Goal: Task Accomplishment & Management: Use online tool/utility

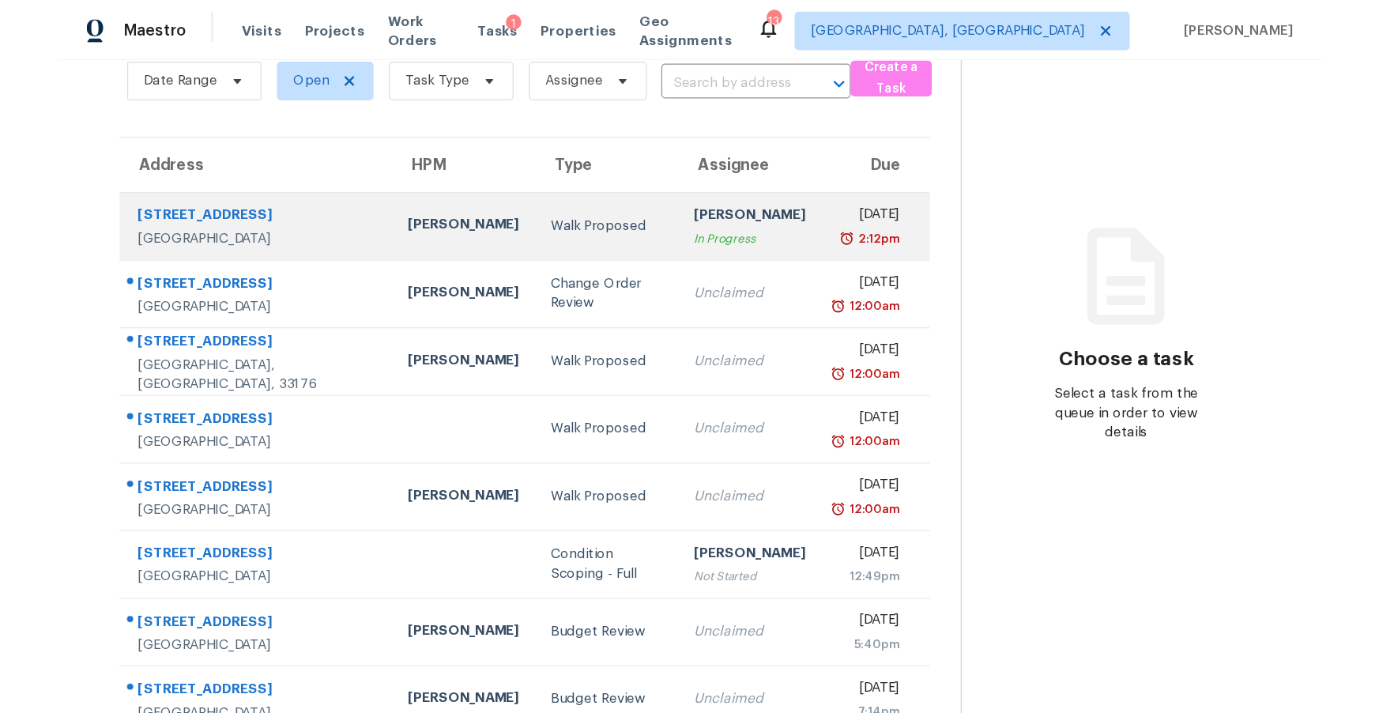
scroll to position [99, 0]
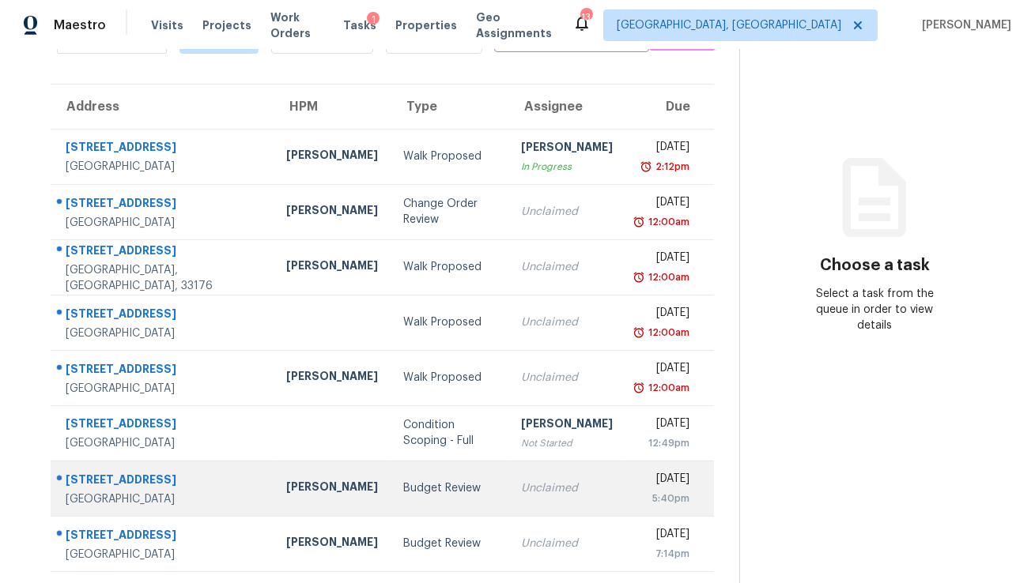
click at [304, 475] on td "[PERSON_NAME]" at bounding box center [331, 488] width 117 height 55
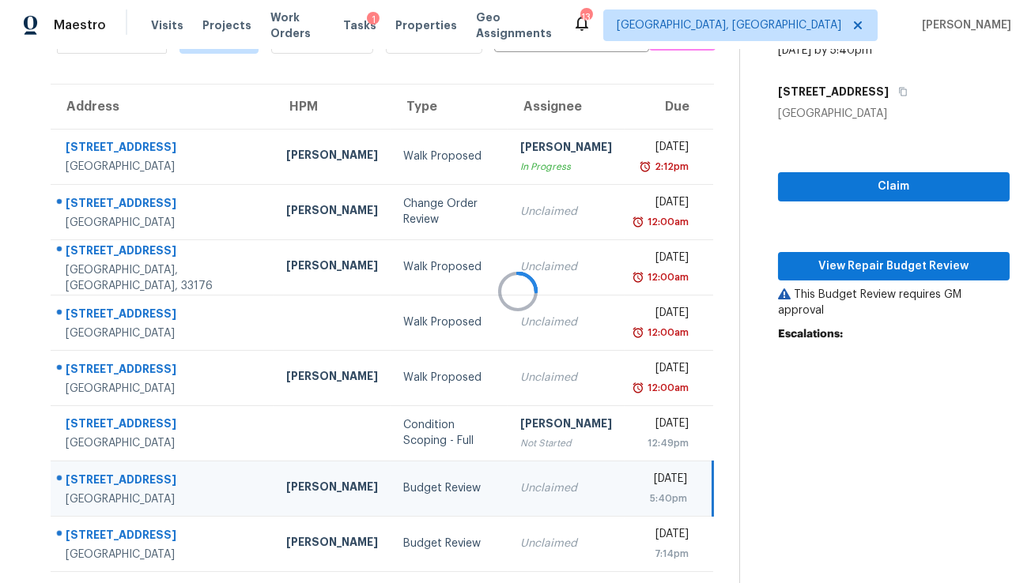
click at [807, 271] on div at bounding box center [517, 291] width 1035 height 583
click at [844, 266] on div at bounding box center [517, 291] width 1035 height 583
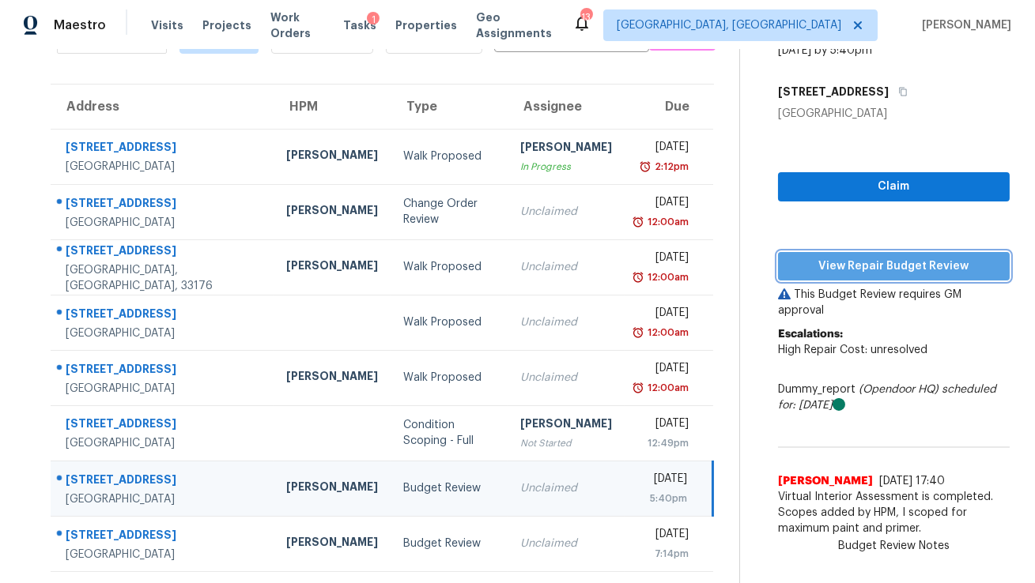
click at [850, 267] on span "View Repair Budget Review" at bounding box center [893, 267] width 206 height 20
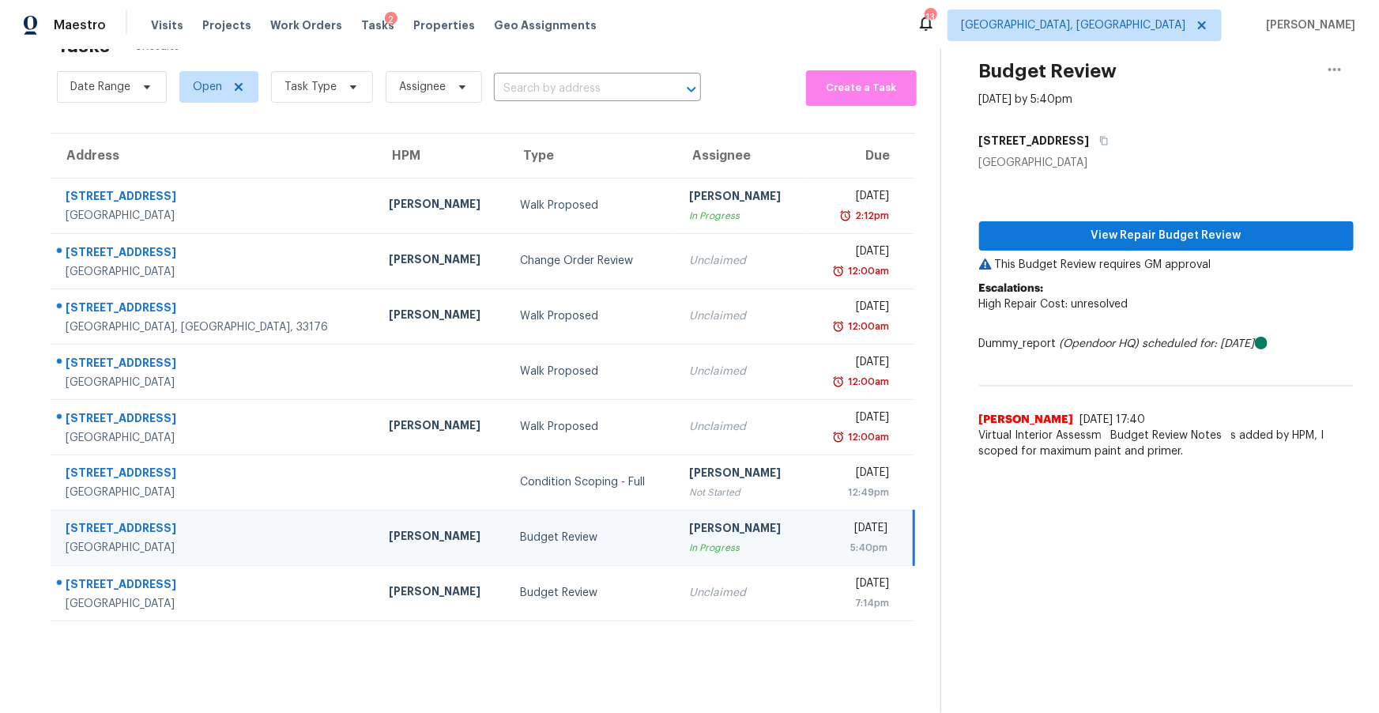
scroll to position [49, 0]
drag, startPoint x: 420, startPoint y: 24, endPoint x: 560, endPoint y: 23, distance: 139.9
click at [420, 24] on span "Properties" at bounding box center [444, 25] width 62 height 16
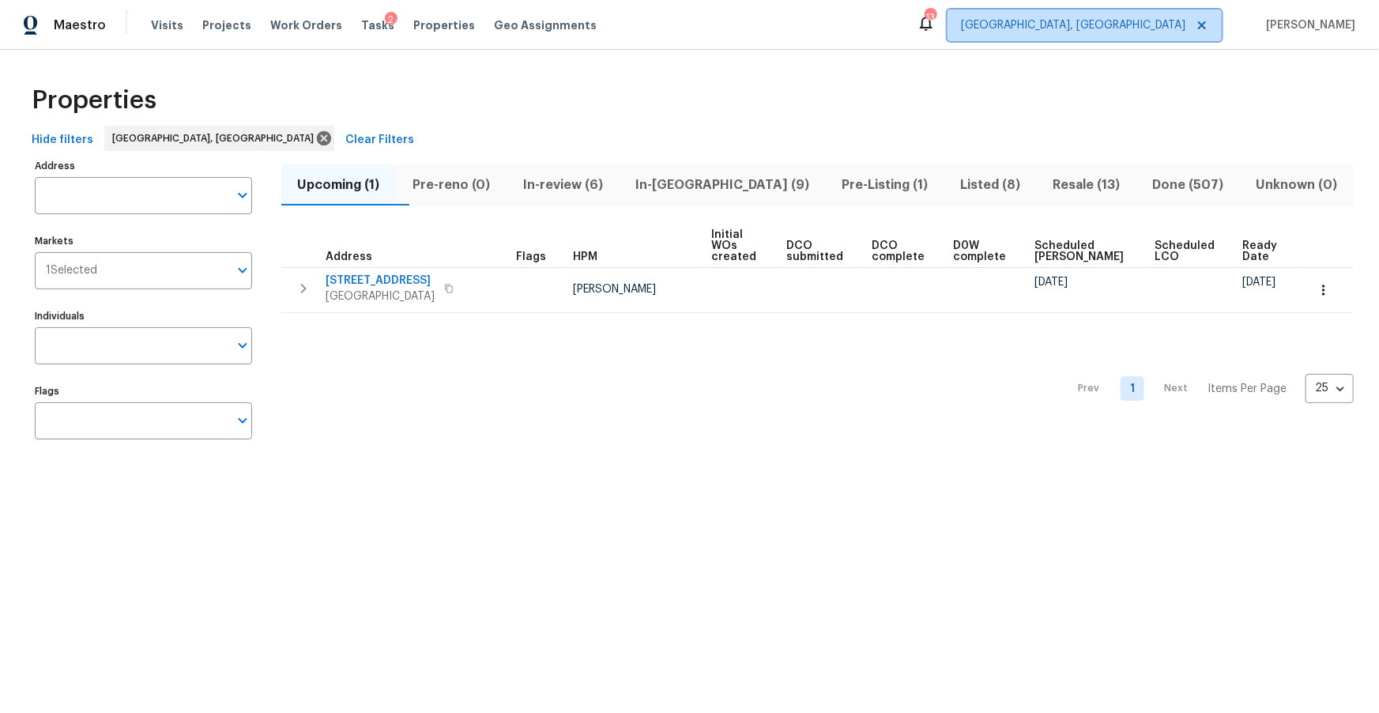
click at [1034, 21] on span "[GEOGRAPHIC_DATA], [GEOGRAPHIC_DATA]" at bounding box center [1073, 25] width 224 height 16
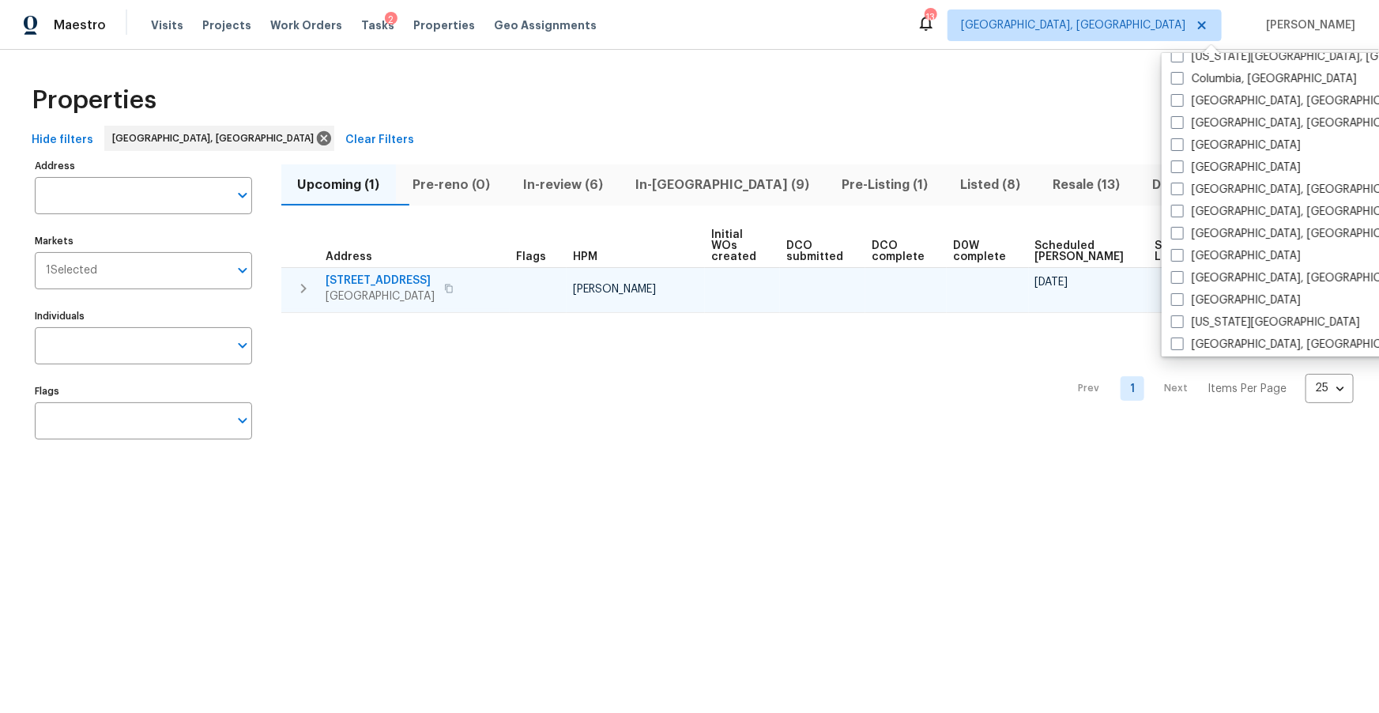
scroll to position [367, 0]
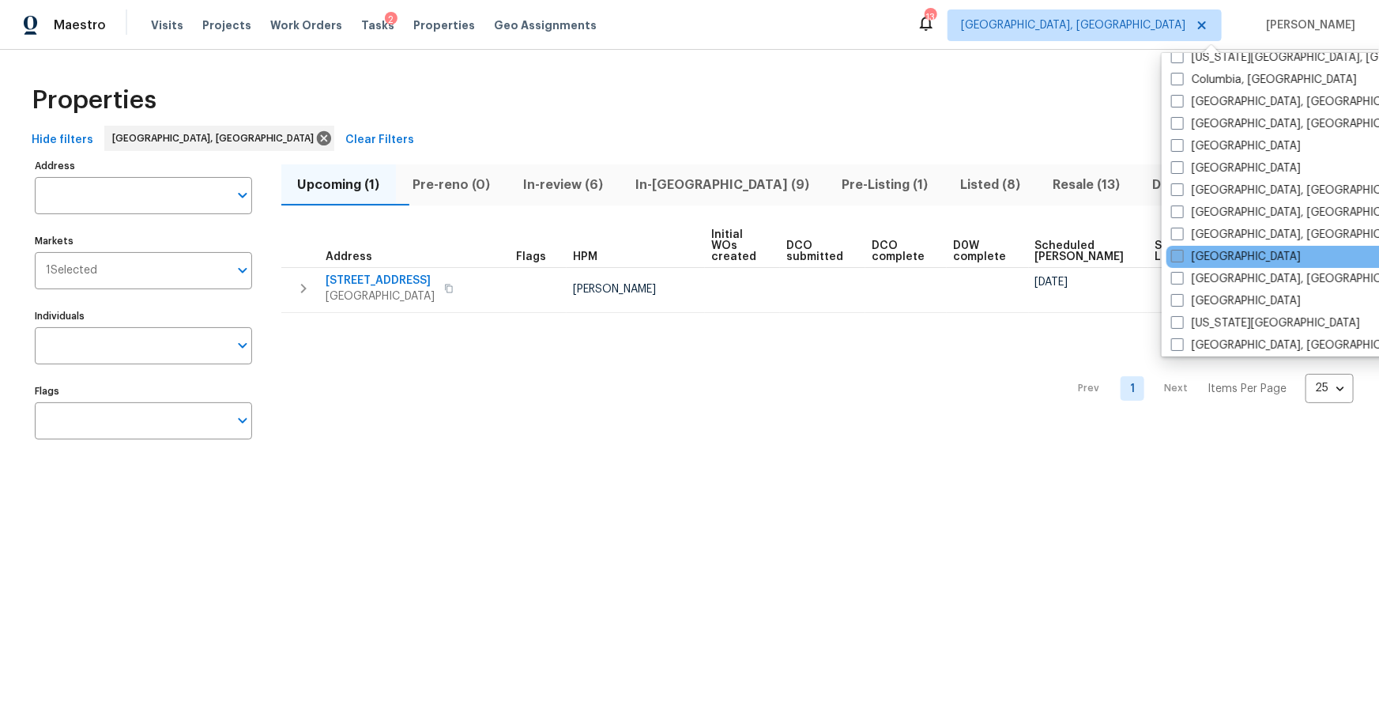
drag, startPoint x: 1186, startPoint y: 253, endPoint x: 1178, endPoint y: 255, distance: 8.3
click at [1034, 253] on label "[GEOGRAPHIC_DATA]" at bounding box center [1236, 257] width 130 height 16
click at [1034, 253] on input "[GEOGRAPHIC_DATA]" at bounding box center [1176, 254] width 10 height 10
checkbox input "true"
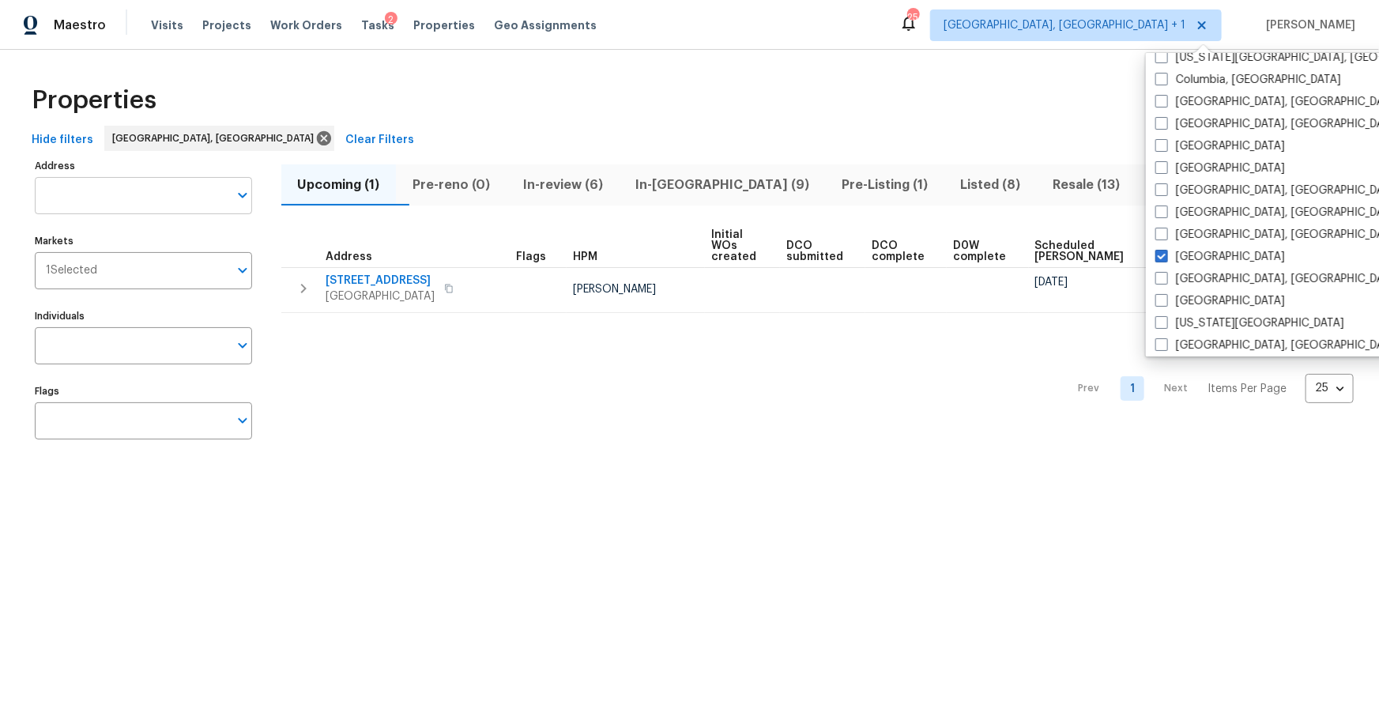
click at [130, 196] on input "Address" at bounding box center [132, 195] width 194 height 37
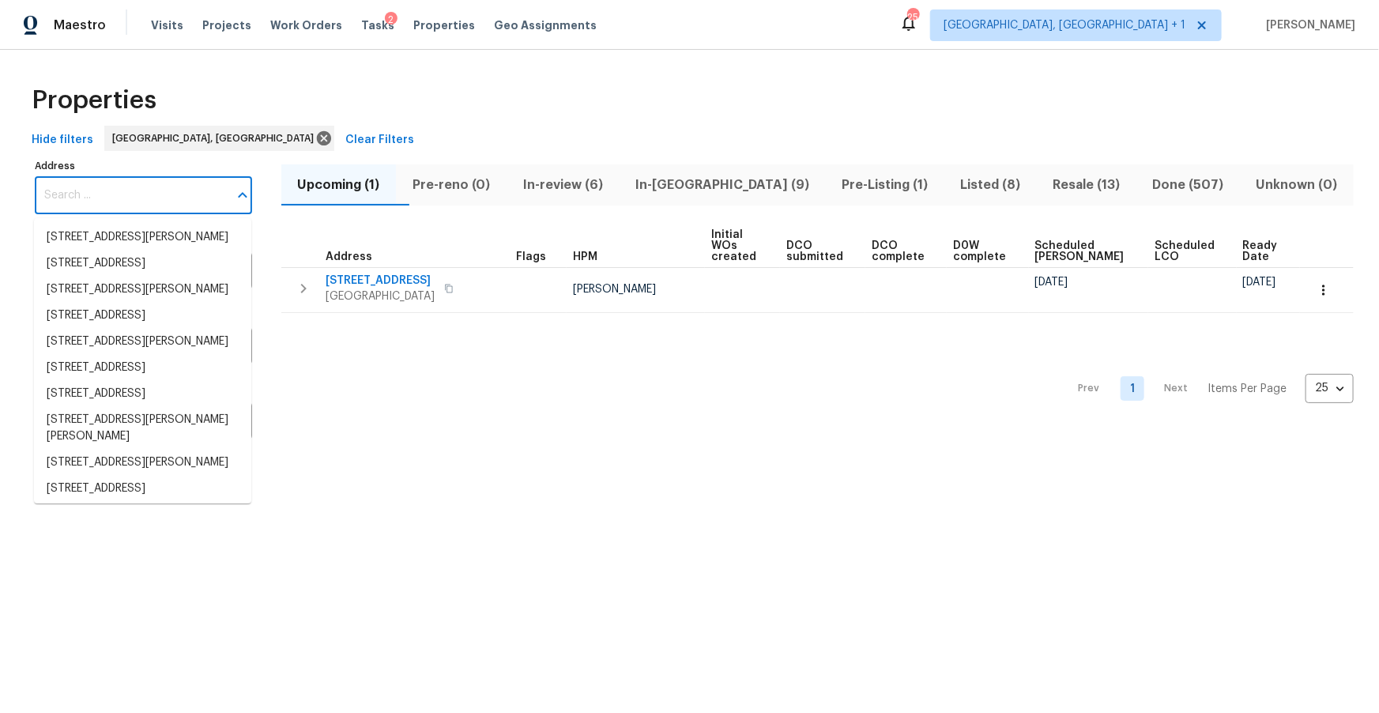
paste input "[STREET_ADDRESS]"
type input "6218 Creekford Ln, Lithonia, GA 30058"
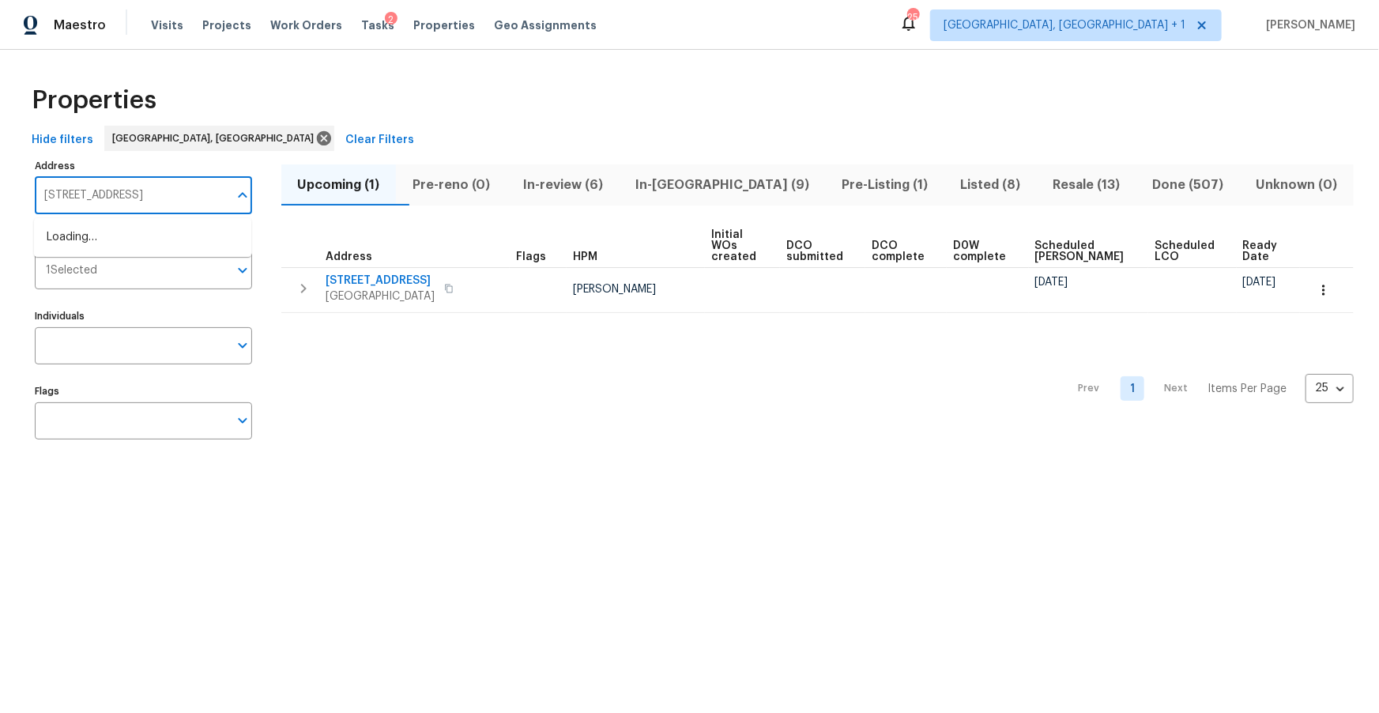
scroll to position [0, 16]
click at [165, 244] on li "6218 Creekford Ln Lithonia GA 30058" at bounding box center [142, 237] width 217 height 26
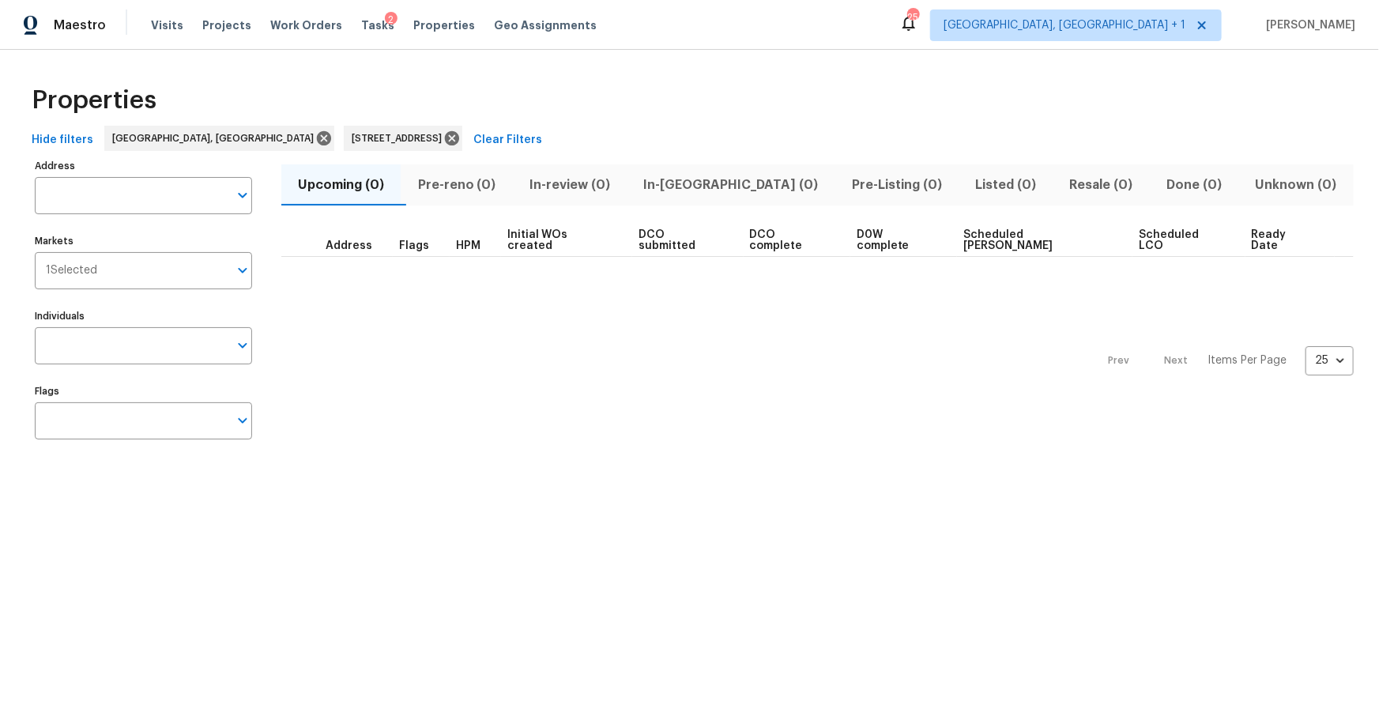
type input "6218 Creekford Ln Lithonia GA 30058"
click at [134, 269] on input "text" at bounding box center [162, 270] width 131 height 37
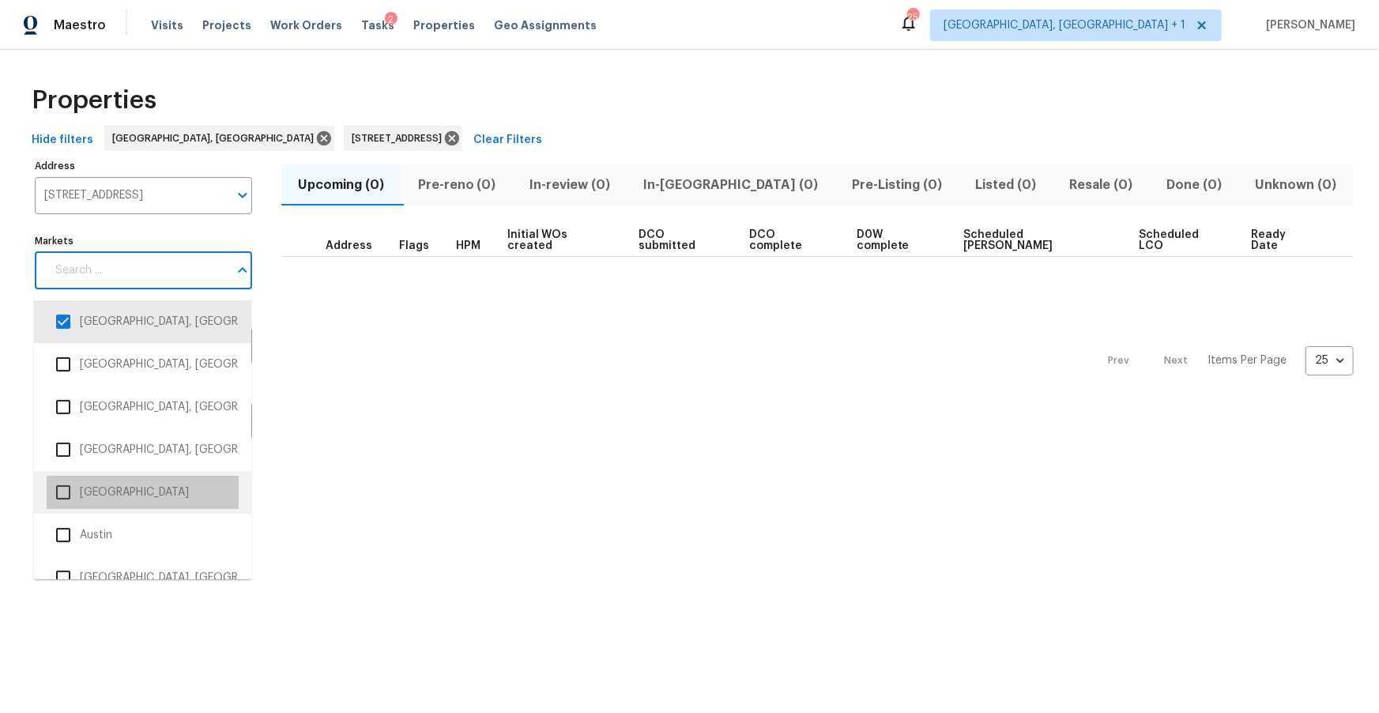
click at [109, 490] on li "Atlanta" at bounding box center [143, 492] width 192 height 33
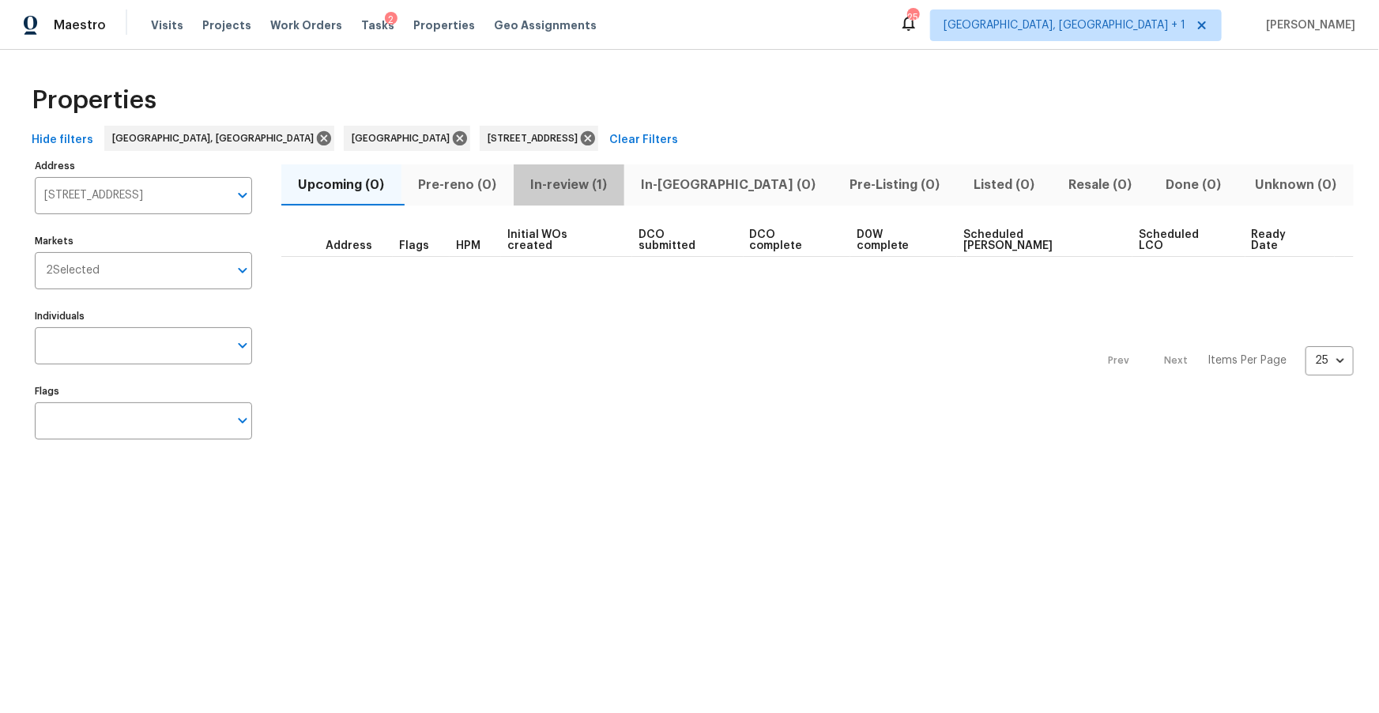
click at [571, 190] on span "In-review (1)" at bounding box center [569, 185] width 92 height 22
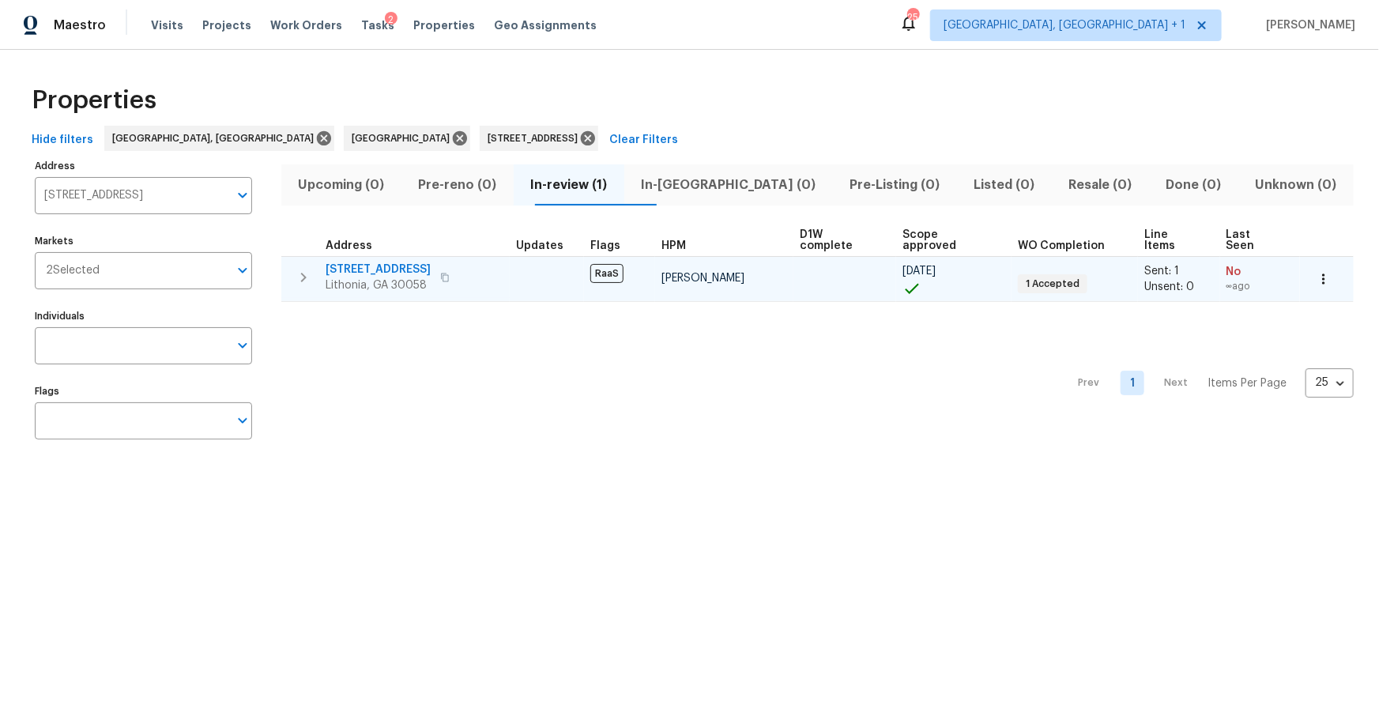
click at [381, 262] on span "6218 Creekford Ln" at bounding box center [378, 270] width 105 height 16
drag, startPoint x: 738, startPoint y: 269, endPoint x: 657, endPoint y: 270, distance: 81.4
click at [657, 270] on td "Ryan Fogarty" at bounding box center [724, 278] width 138 height 45
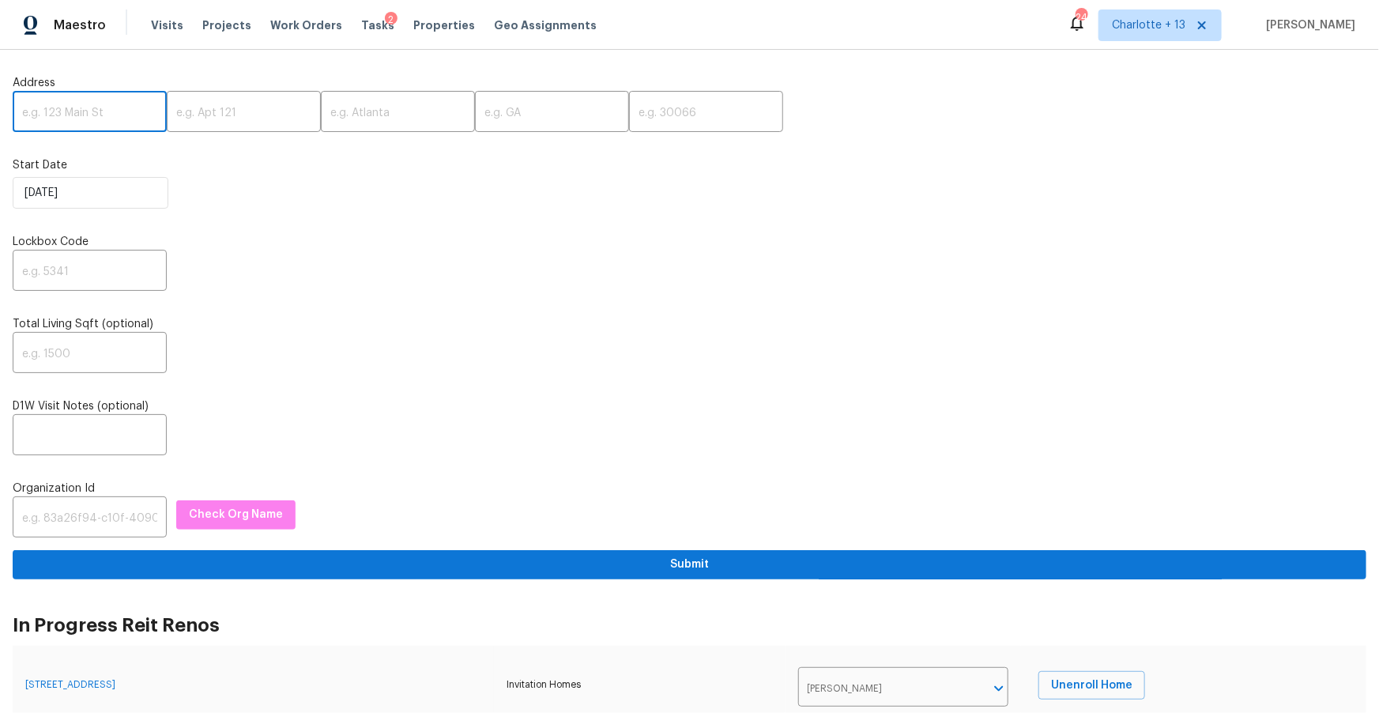
click at [116, 116] on input "text" at bounding box center [90, 113] width 154 height 37
paste input "6218 Creekford Ln"
type input "6218 Creekford Ln"
click at [360, 116] on input "text" at bounding box center [398, 113] width 154 height 37
paste input "Lithonia"
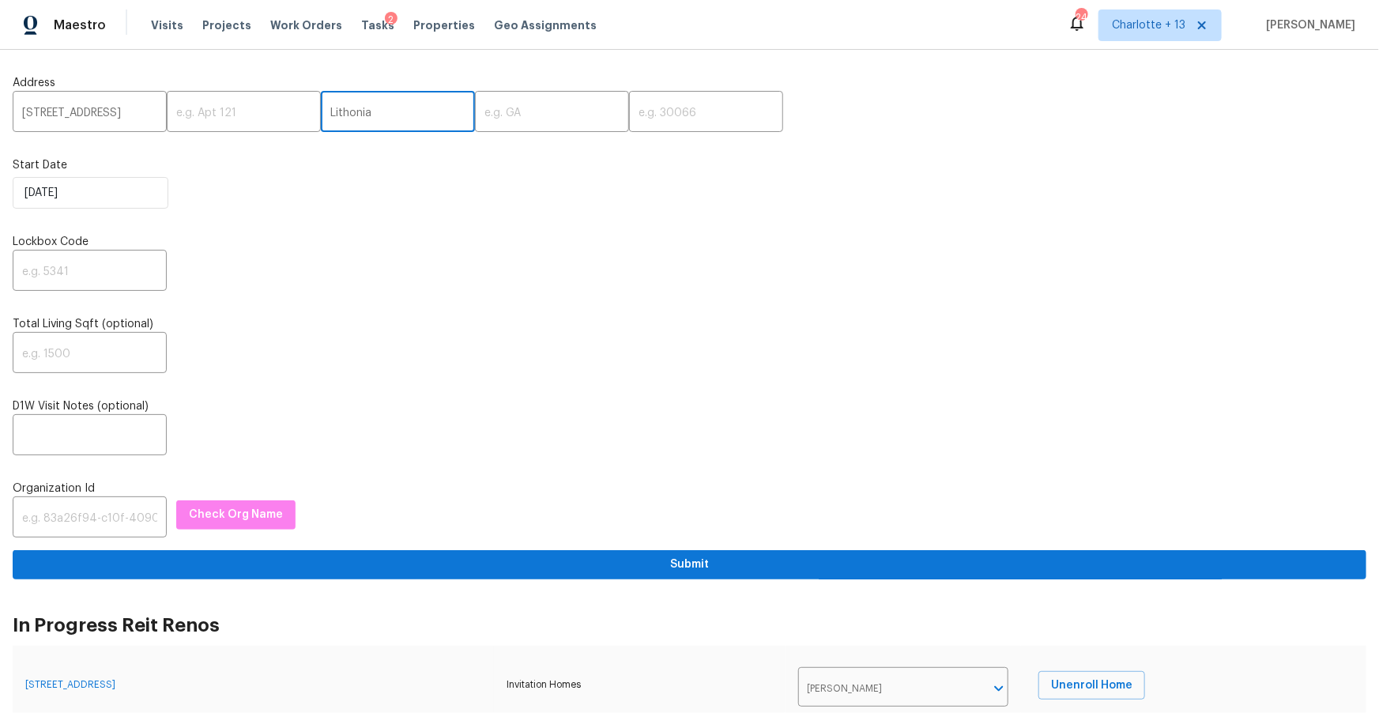
type input "Lithonia"
drag, startPoint x: 635, startPoint y: 115, endPoint x: 567, endPoint y: 113, distance: 68.0
click at [635, 115] on input "text" at bounding box center [706, 113] width 154 height 37
paste input "30058"
type input "30058"
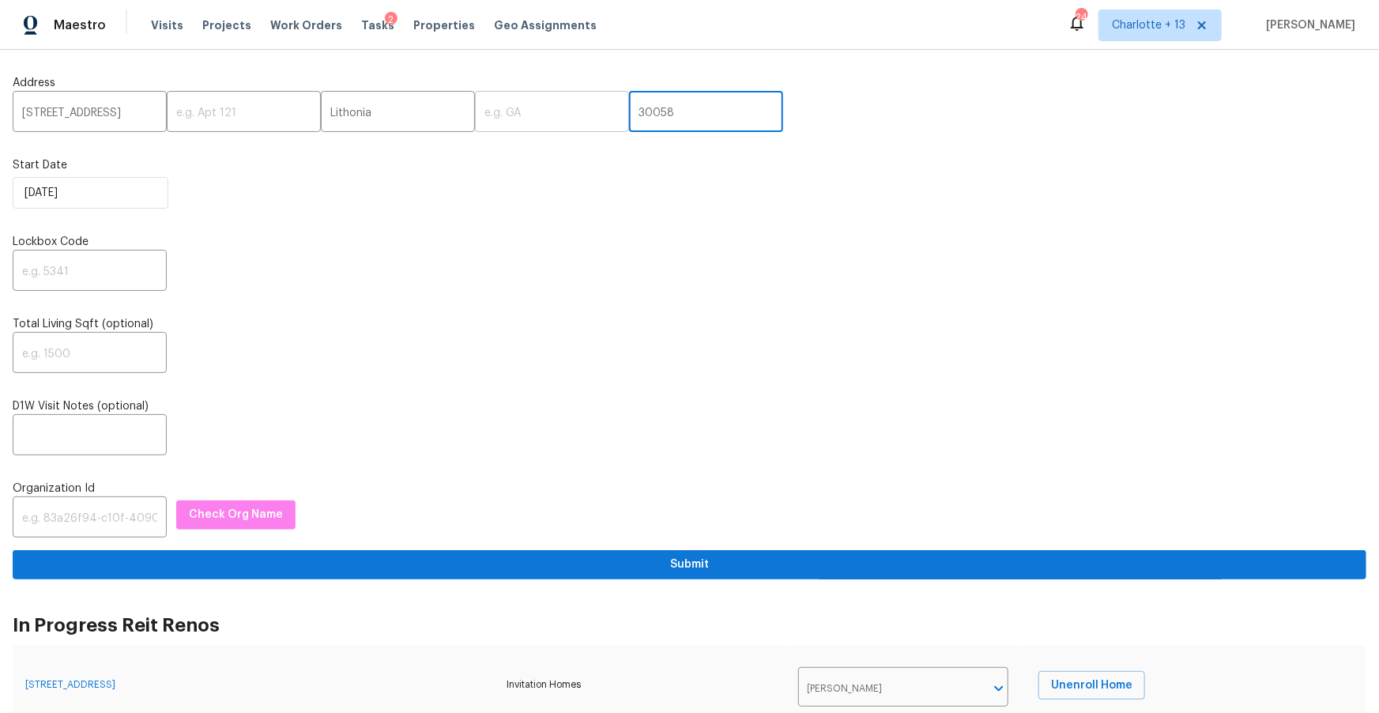
click at [488, 109] on input "text" at bounding box center [552, 113] width 154 height 37
type input "GA"
click at [505, 161] on label "Start Date" at bounding box center [690, 165] width 1354 height 16
click at [70, 271] on input "text" at bounding box center [90, 272] width 154 height 37
type input "0000"
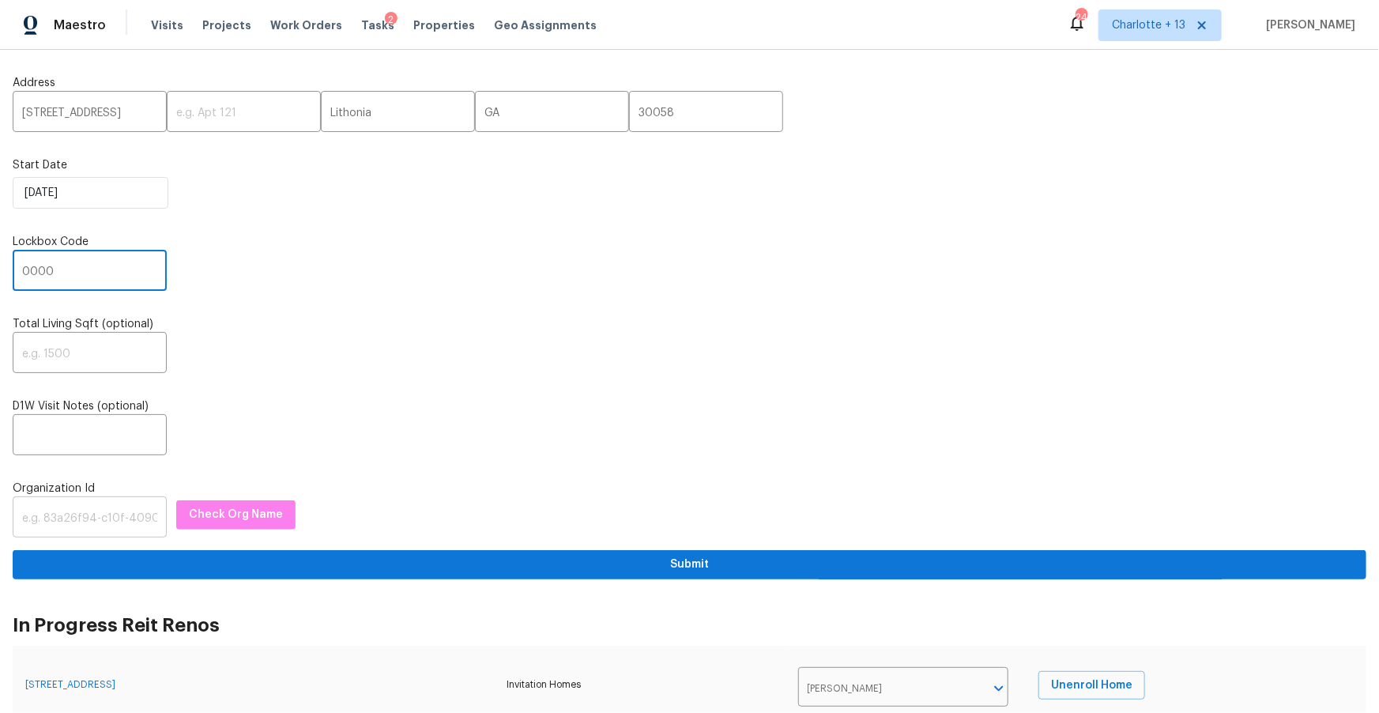
click at [81, 518] on input "text" at bounding box center [90, 518] width 154 height 37
paste input "1349d153-b359-4f9b-b4dd-758ff939cc37"
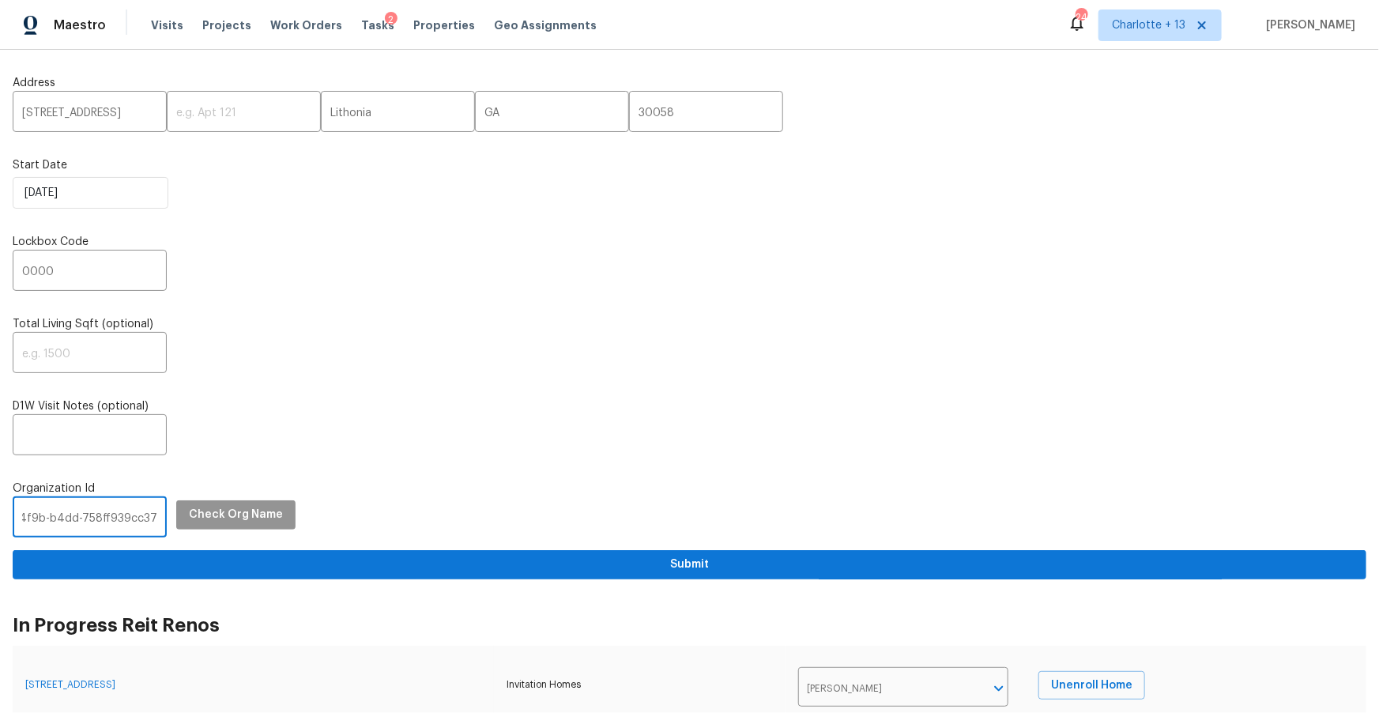
type input "1349d153-b359-4f9b-b4dd-758ff939cc37"
click at [206, 519] on span "Check Org Name" at bounding box center [236, 515] width 94 height 20
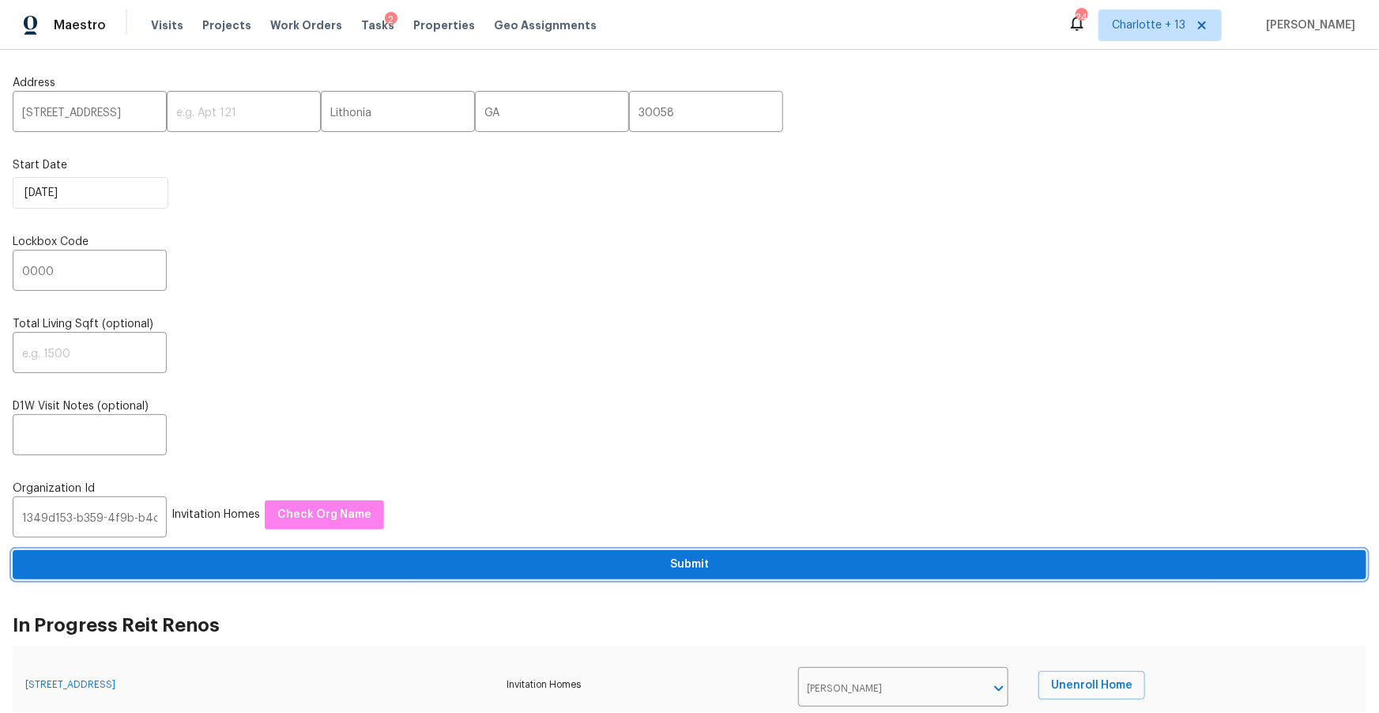
click at [700, 571] on span "Submit" at bounding box center [689, 565] width 1329 height 20
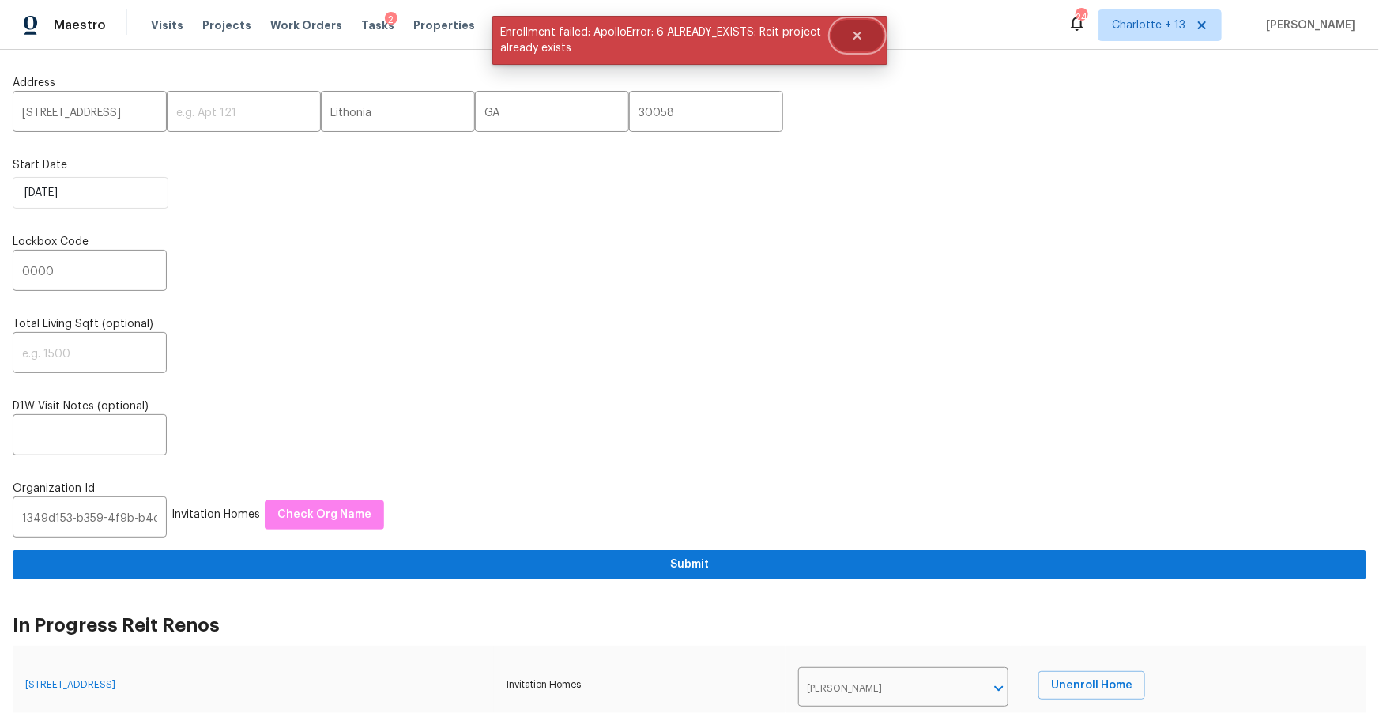
click at [860, 36] on icon "Close" at bounding box center [857, 36] width 8 height 8
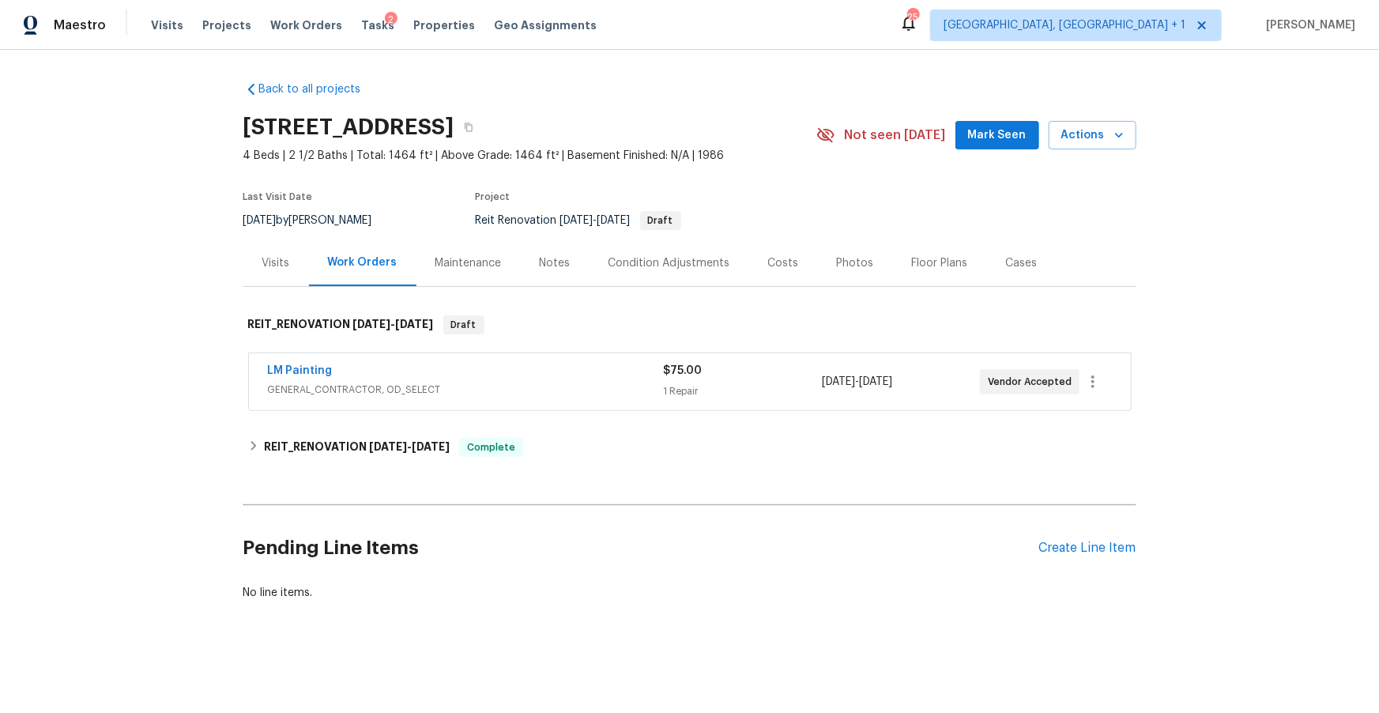
click at [279, 261] on div "Visits" at bounding box center [276, 263] width 28 height 16
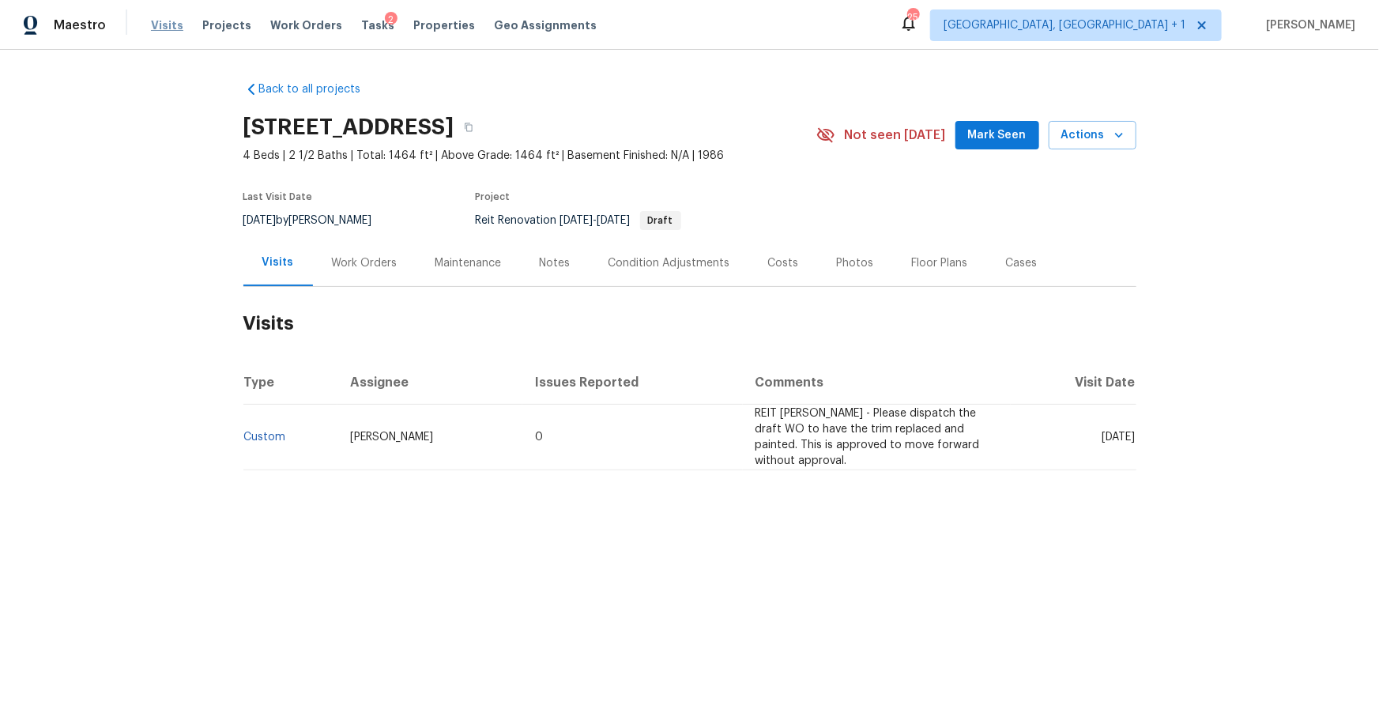
click at [168, 22] on span "Visits" at bounding box center [167, 25] width 32 height 16
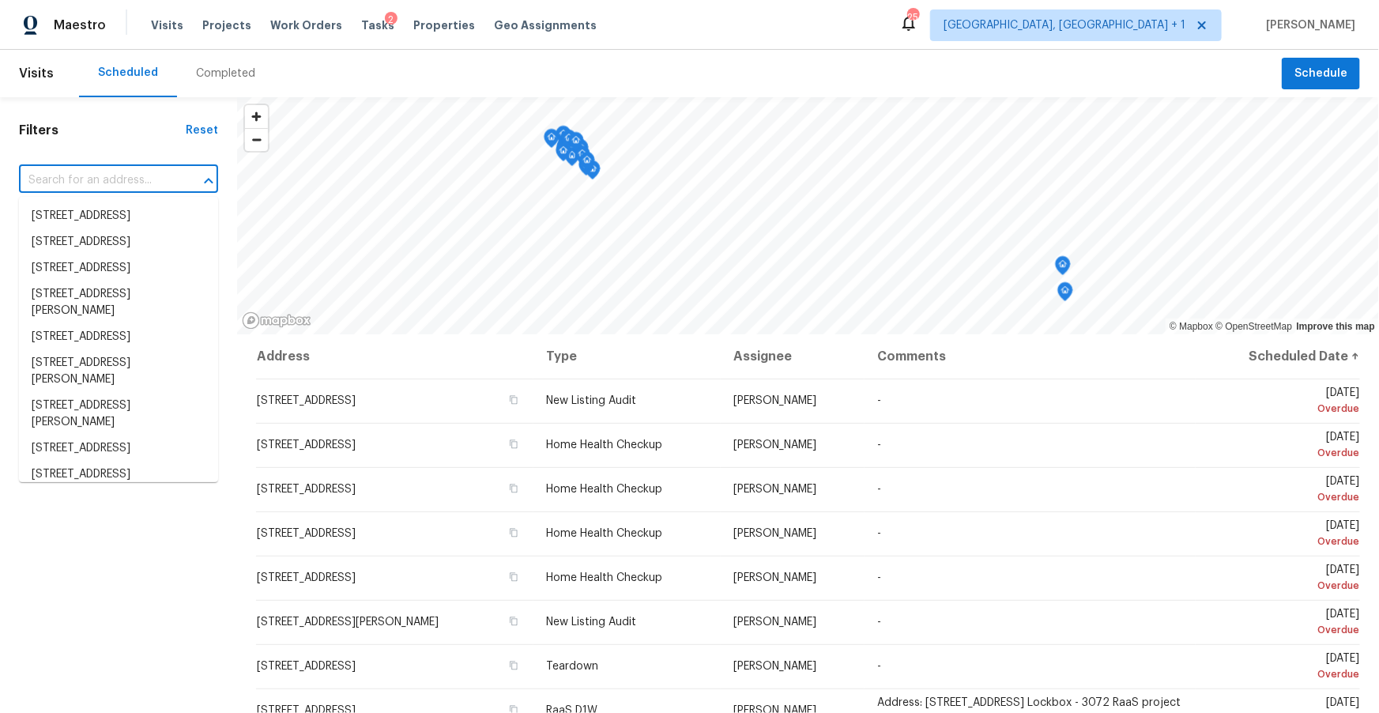
click at [104, 180] on input "text" at bounding box center [96, 180] width 155 height 25
paste input "1757002857"
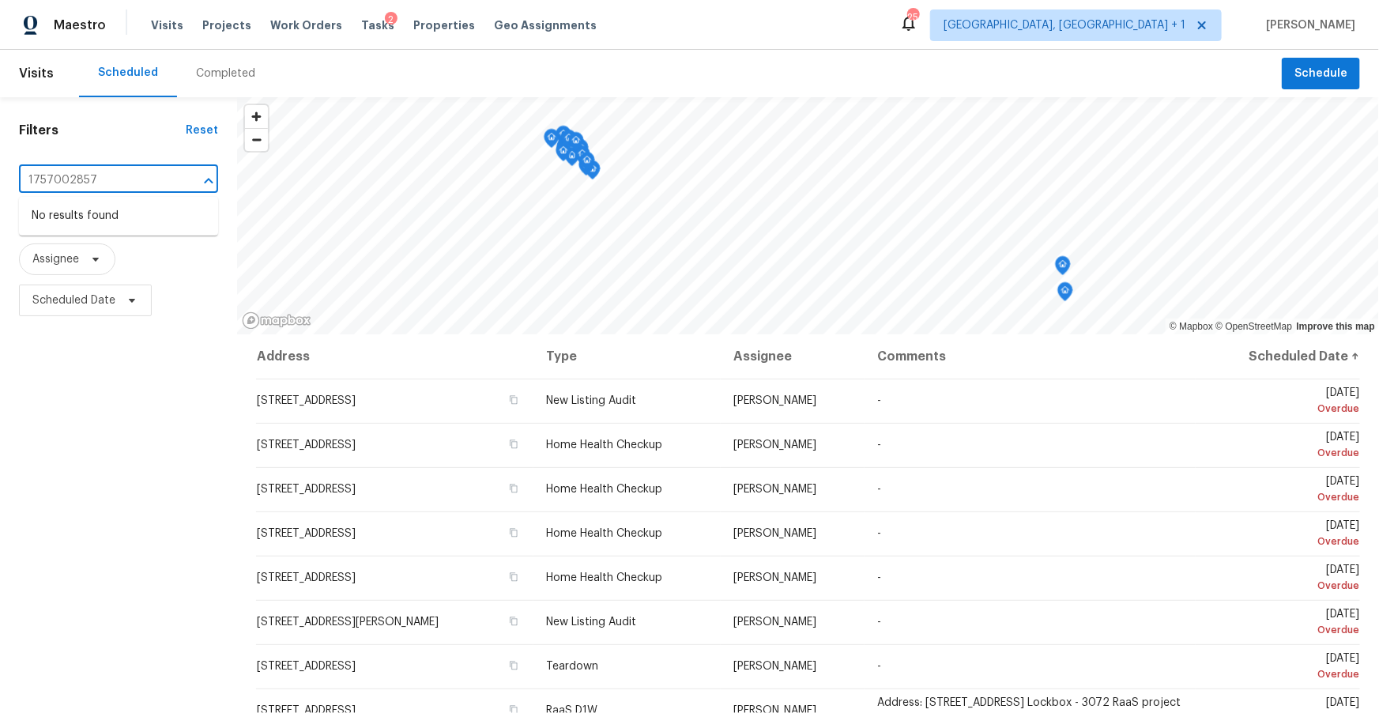
drag, startPoint x: 104, startPoint y: 180, endPoint x: 5, endPoint y: 190, distance: 100.0
click at [0, 193] on div "Filters Reset 1757002857 ​ Type Assignee Scheduled Date" at bounding box center [118, 501] width 237 height 808
type input "1"
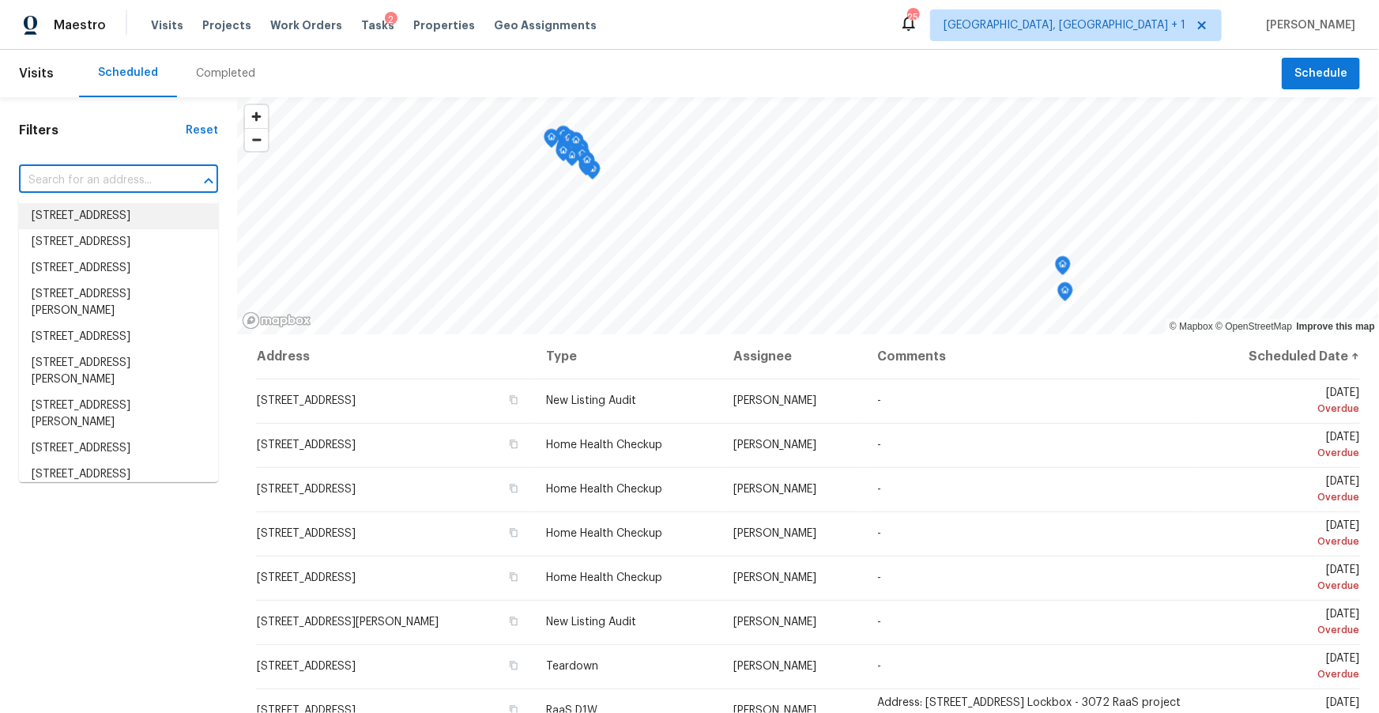
click at [93, 176] on input "text" at bounding box center [96, 180] width 155 height 25
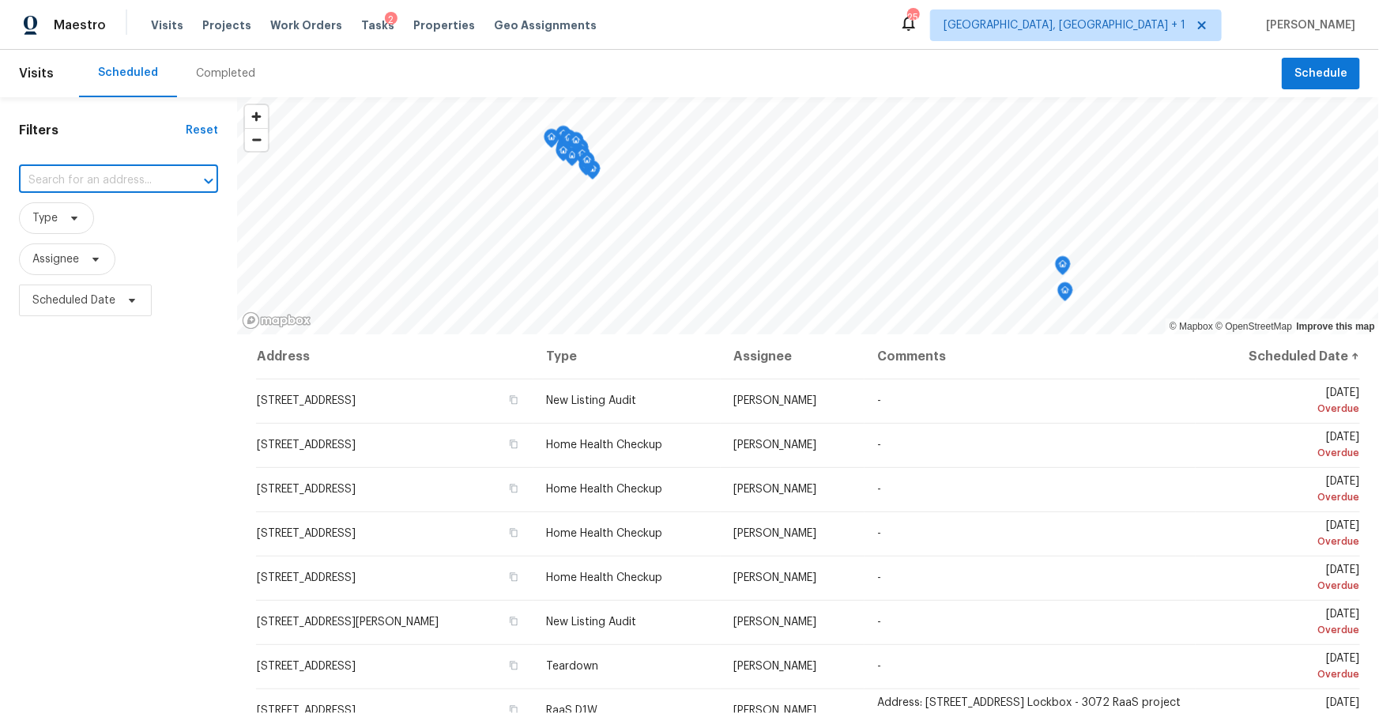
paste input "1757002857"
type input "1757002857"
drag, startPoint x: 111, startPoint y: 184, endPoint x: 3, endPoint y: 165, distance: 109.9
click at [0, 167] on div "Filters Reset 1757002857 ​ Type Assignee Scheduled Date" at bounding box center [118, 501] width 237 height 808
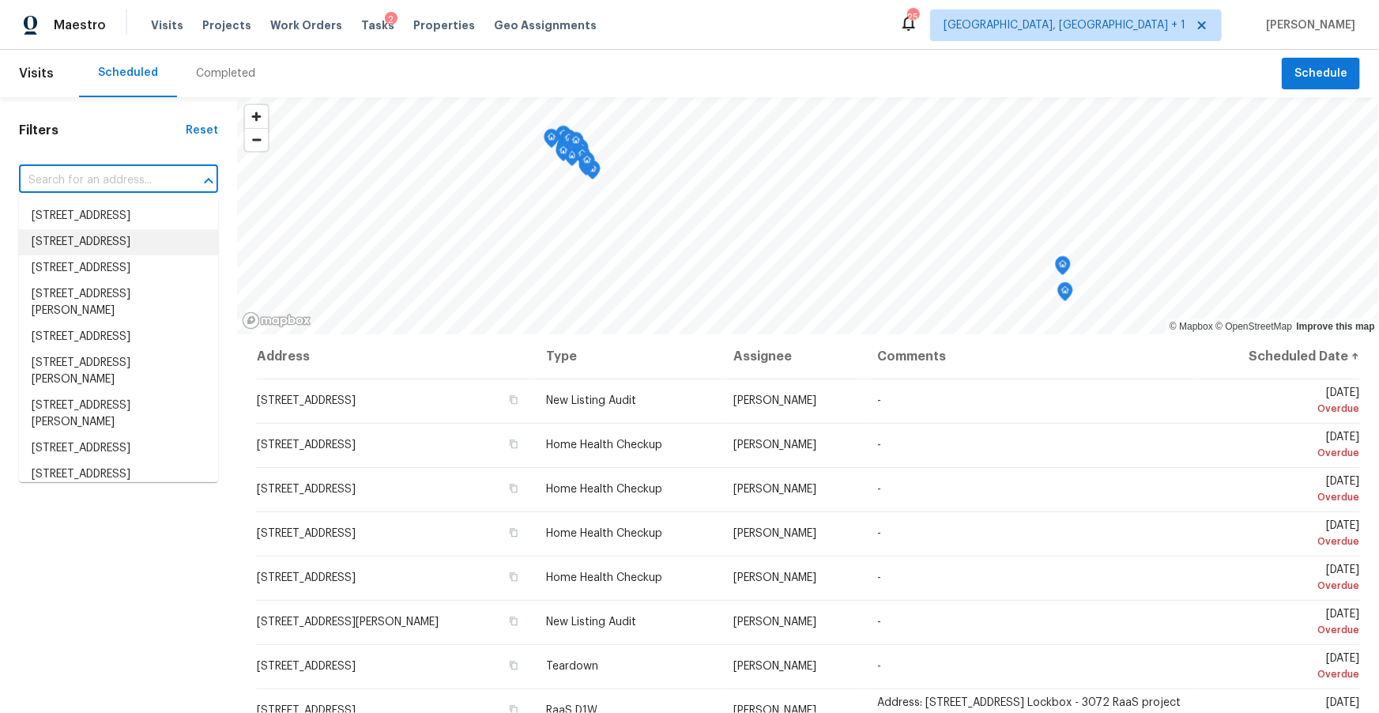
paste input "6218 Creekford Ln, Lithonia, GA 30058"
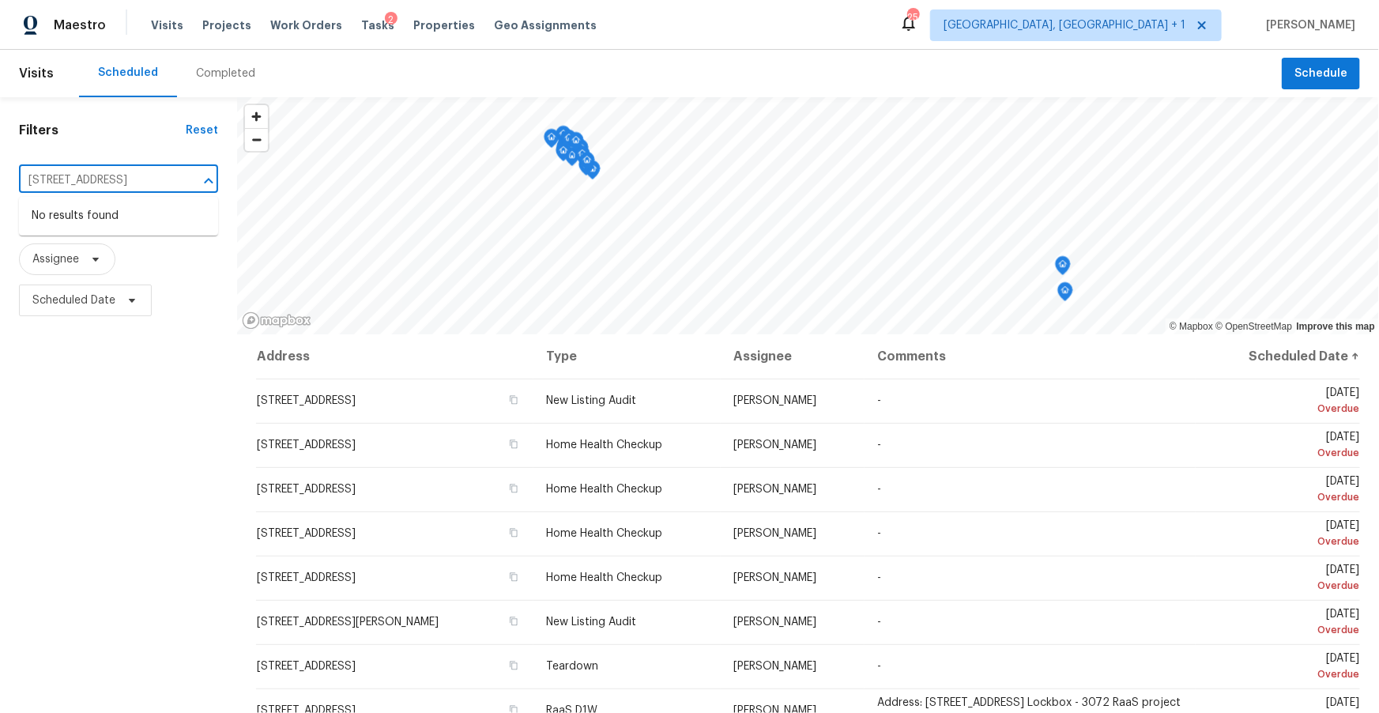
type input "6218 Creekford Ln, Lithonia, GA 30058"
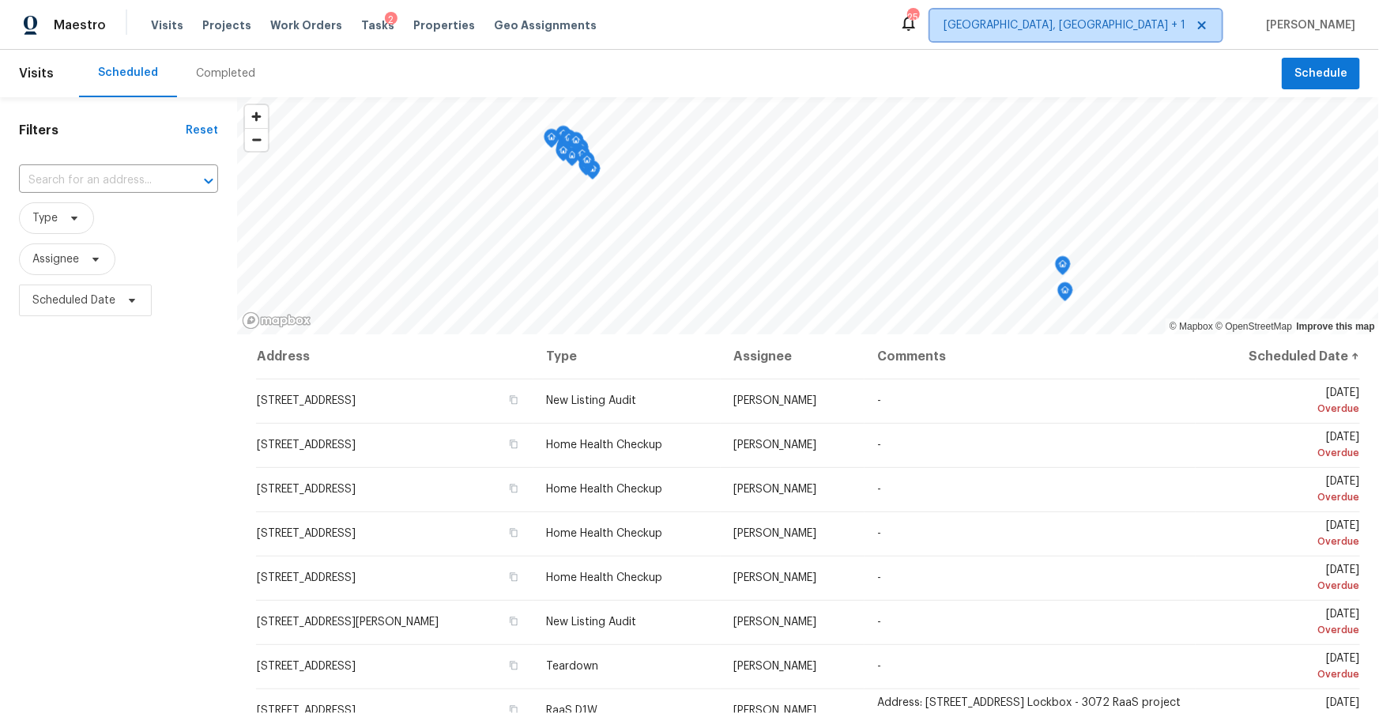
click at [1186, 30] on span "Miami, FL + 1" at bounding box center [1065, 25] width 242 height 16
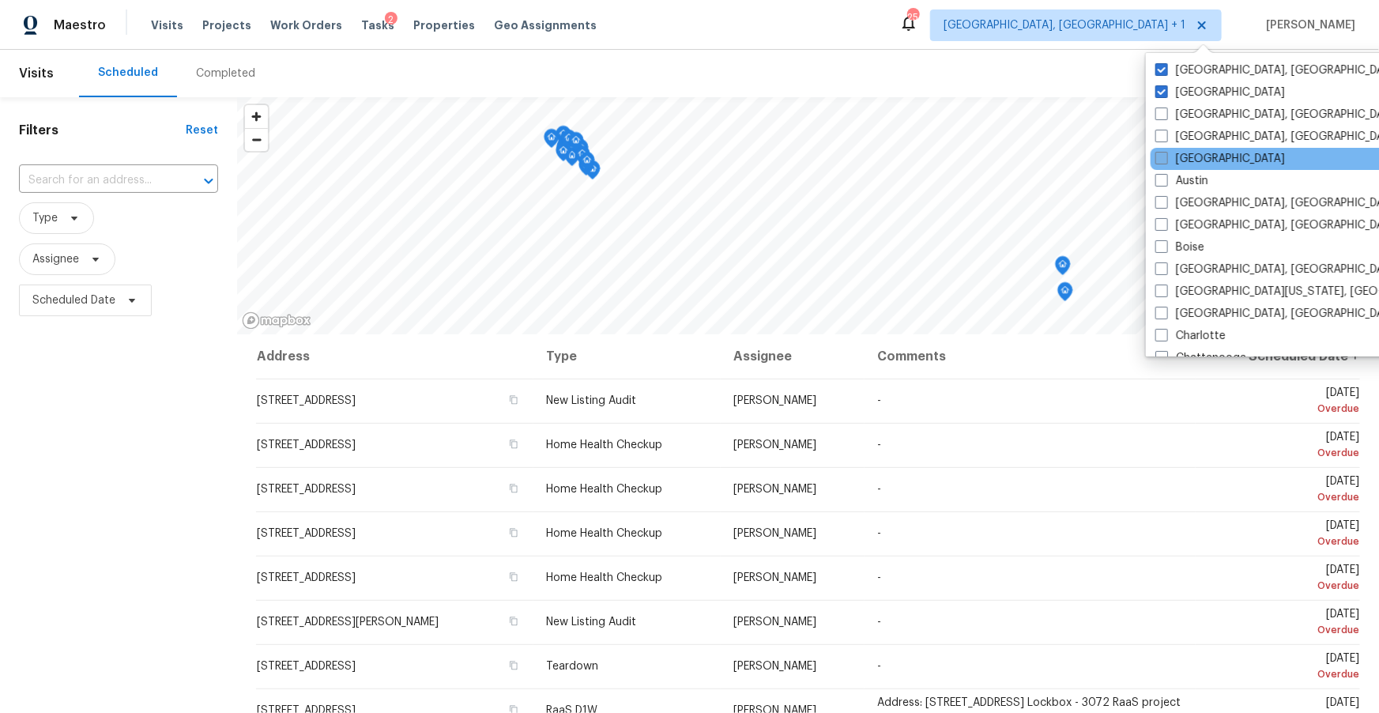
click at [1192, 159] on label "Atlanta" at bounding box center [1220, 159] width 130 height 16
click at [1166, 159] on input "Atlanta" at bounding box center [1160, 156] width 10 height 10
checkbox input "true"
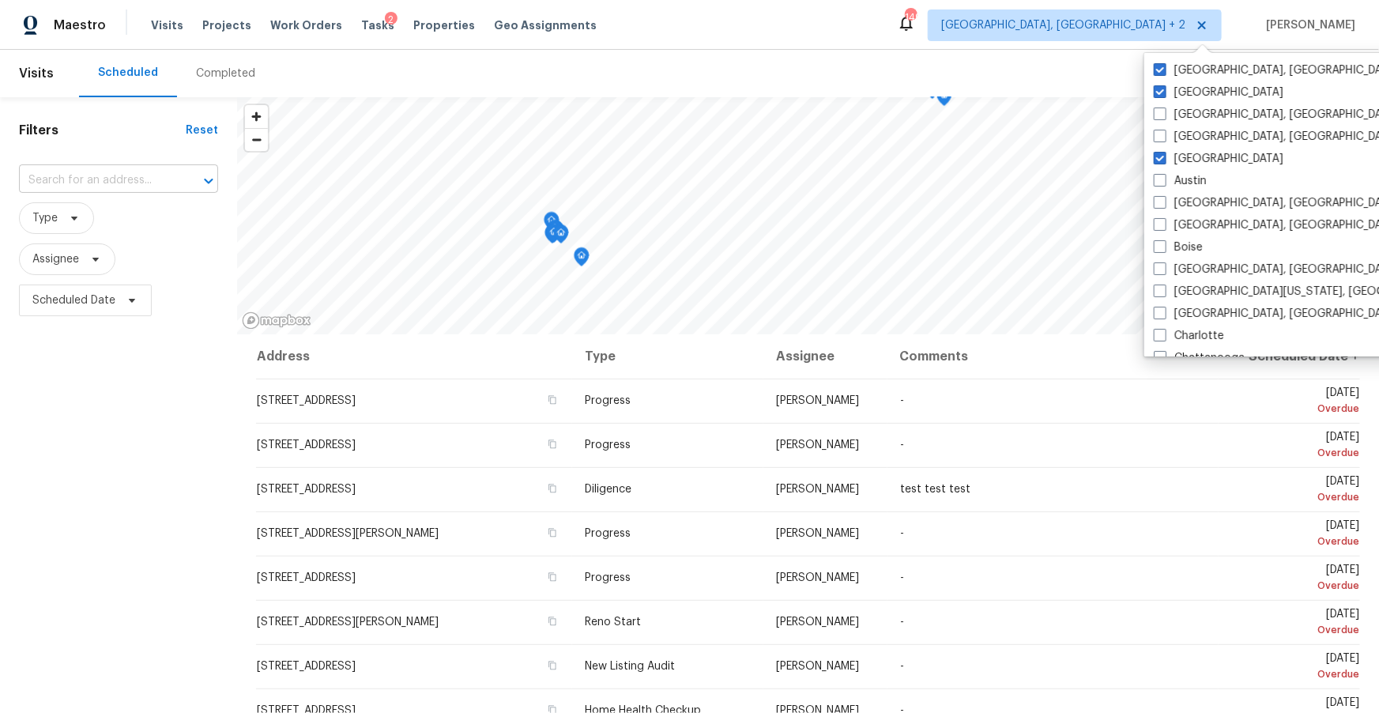
click at [81, 179] on input "text" at bounding box center [96, 180] width 155 height 25
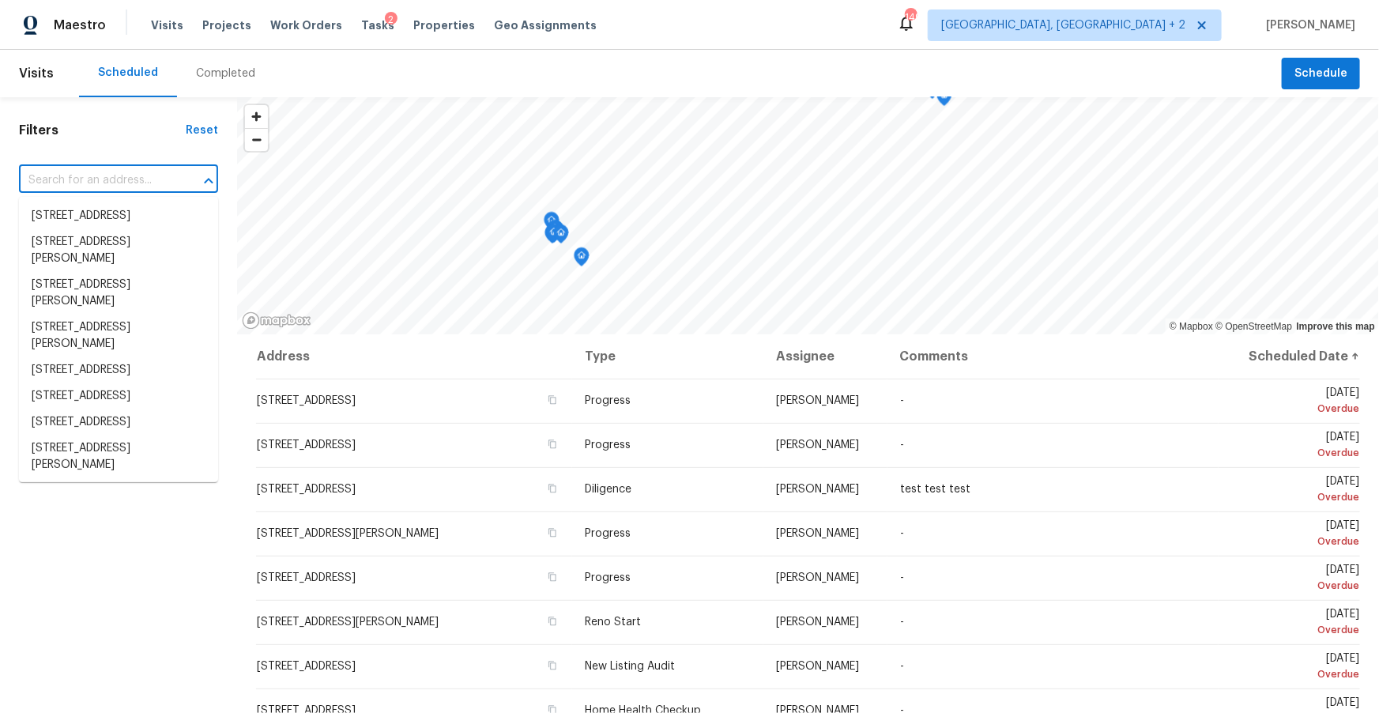
paste input "6218 Creekford Ln, Lithonia, GA 30058"
type input "6218 Creekford Ln, Lithonia, GA 30058"
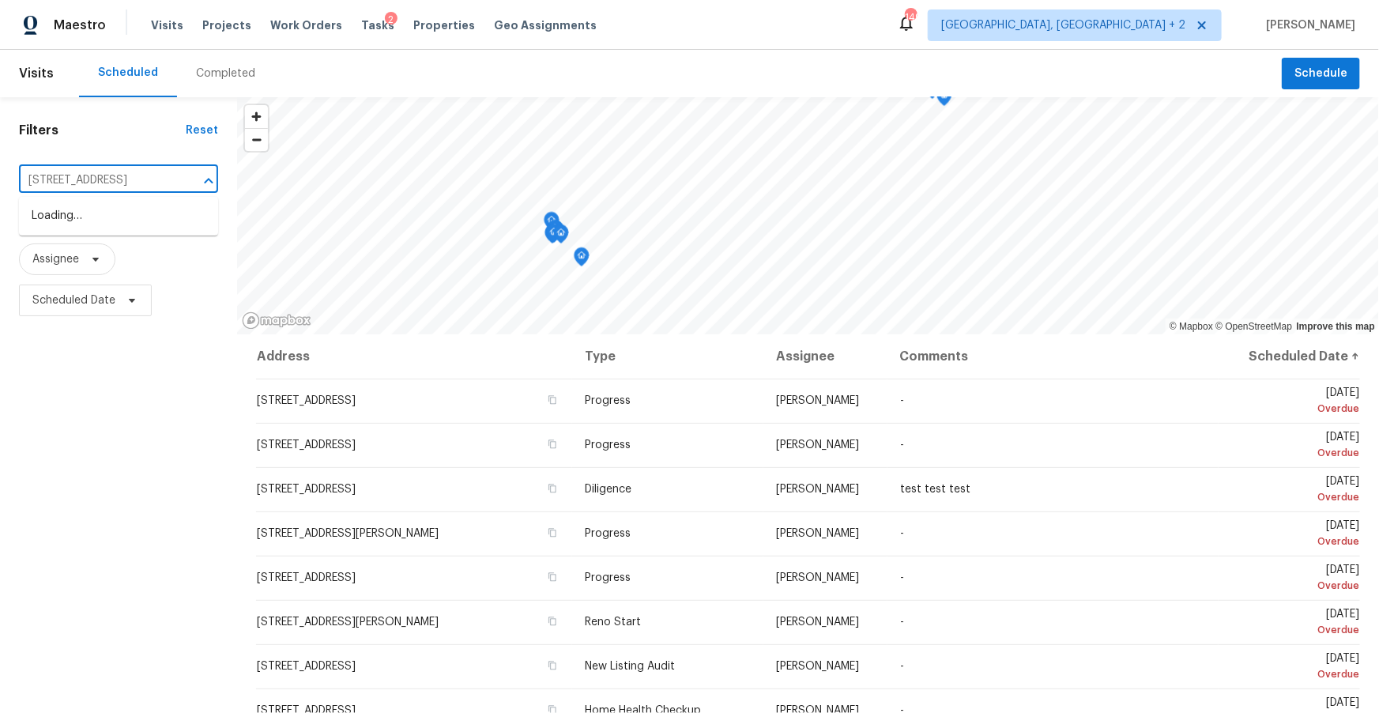
scroll to position [0, 55]
click at [88, 218] on li "6218 Creekford Ln, Lithonia, GA 30058" at bounding box center [118, 216] width 199 height 26
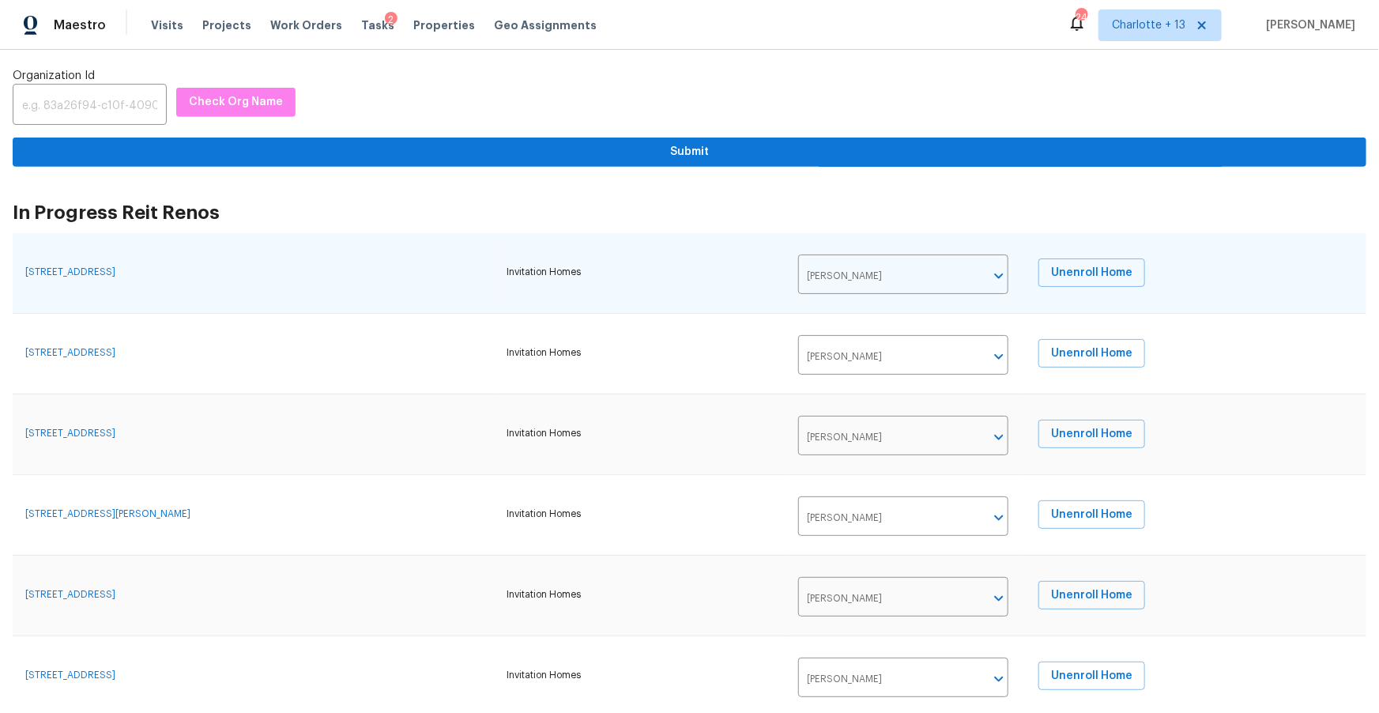
scroll to position [368, 0]
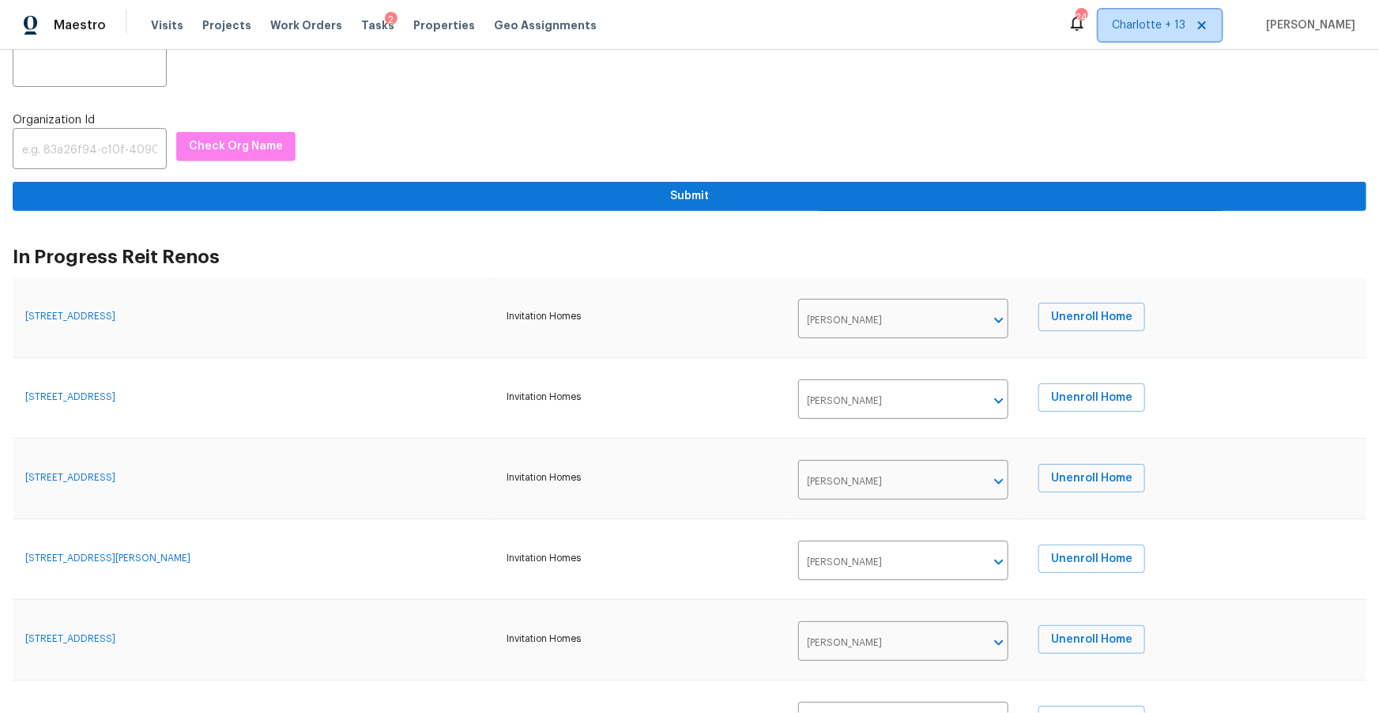
click at [1181, 24] on span "Charlotte + 13" at bounding box center [1149, 25] width 74 height 16
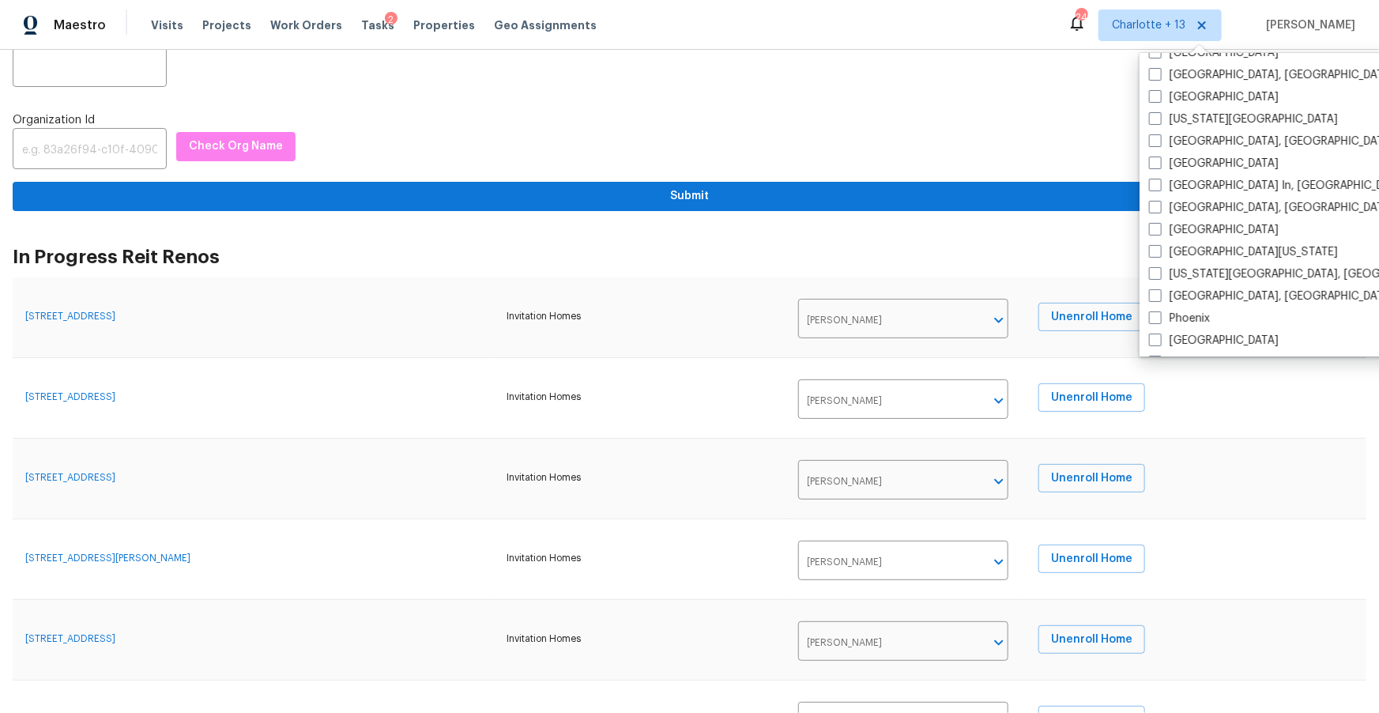
scroll to position [748, 0]
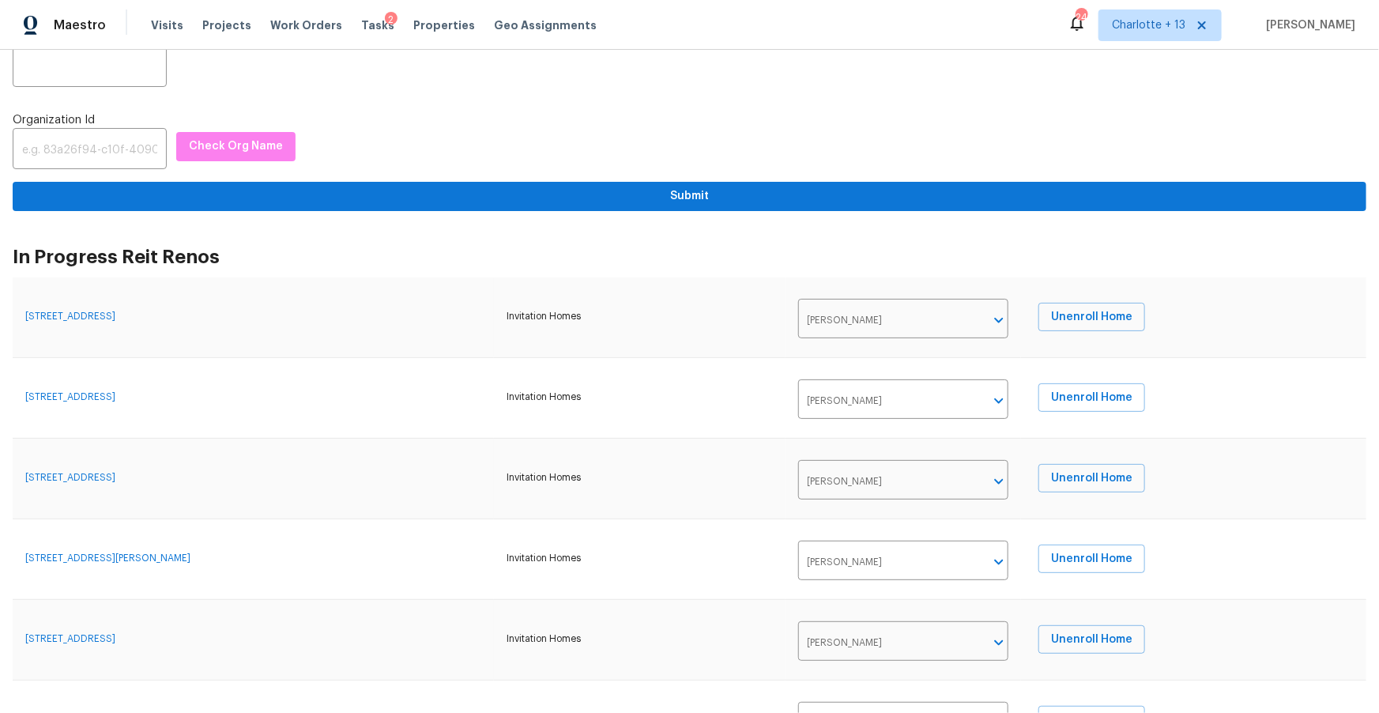
click at [1061, 155] on div "​ Check Org Name" at bounding box center [690, 150] width 1354 height 37
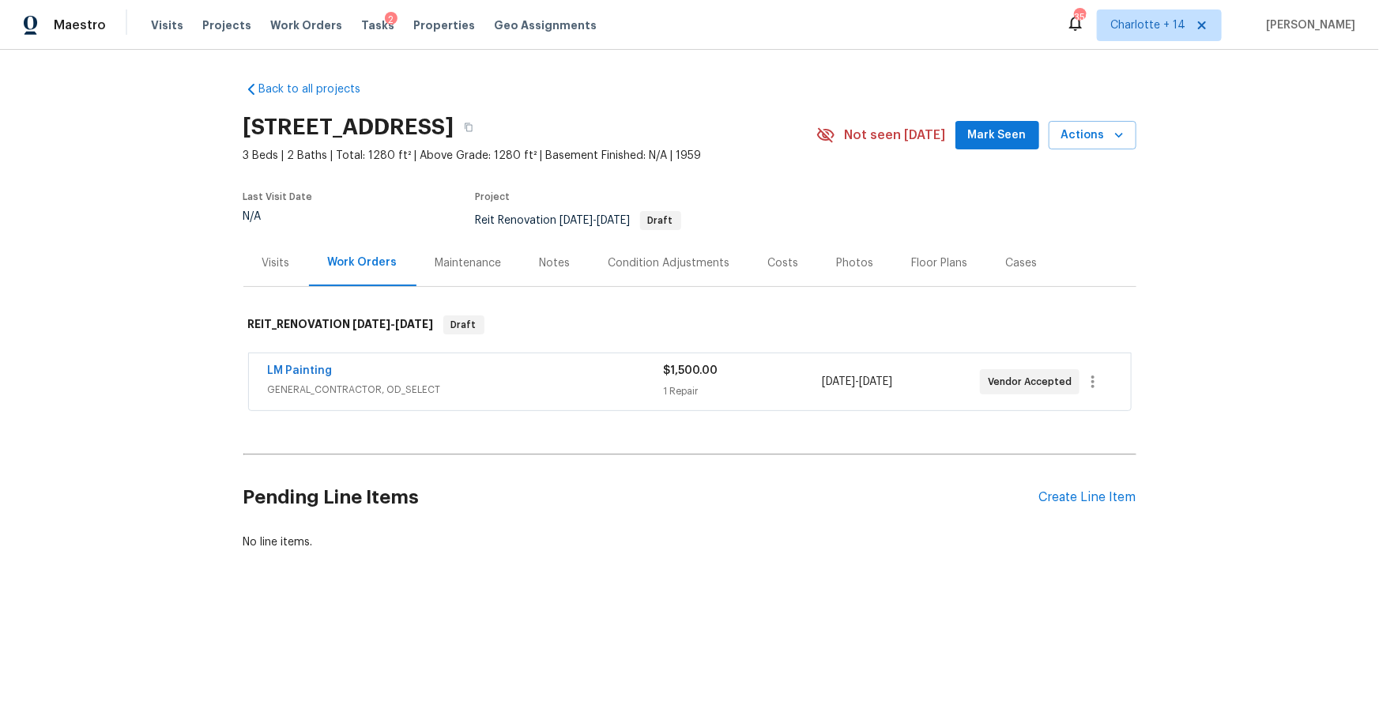
click at [771, 379] on div "$1,500.00 1 Repair" at bounding box center [743, 382] width 158 height 38
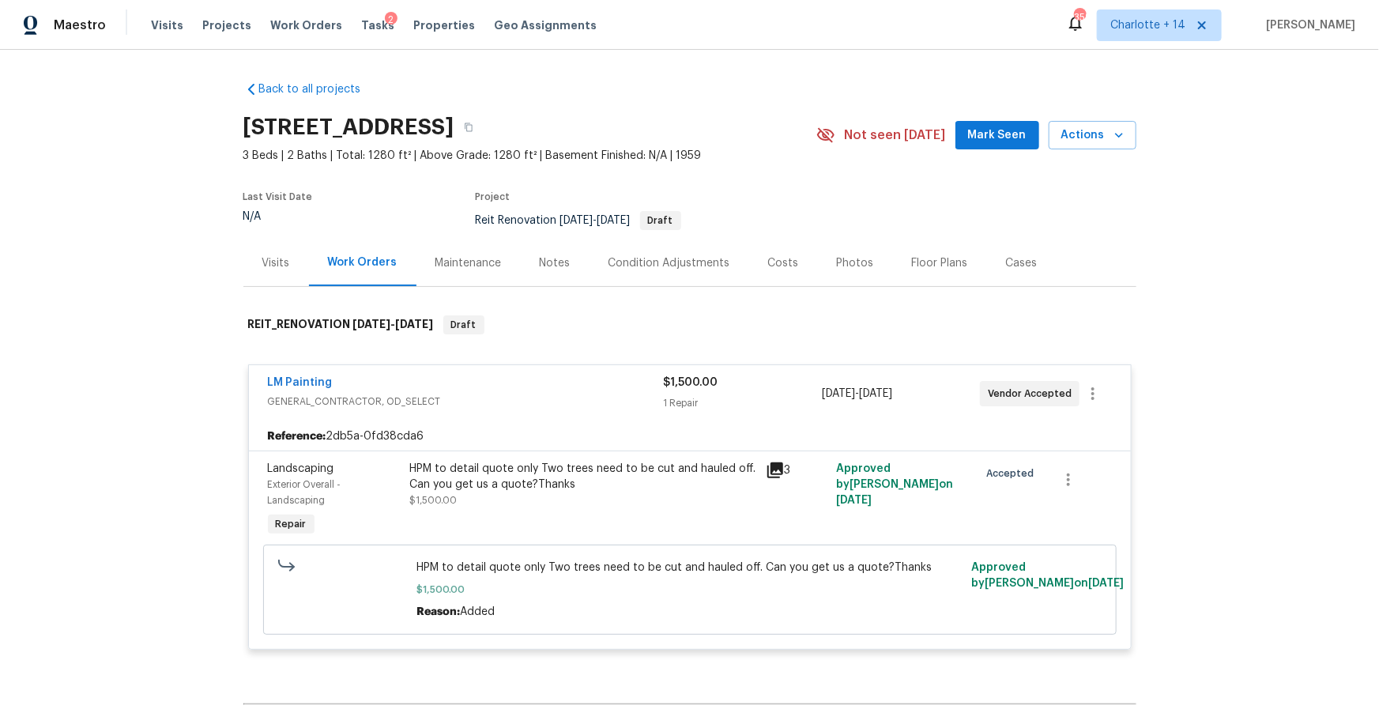
click at [775, 474] on icon at bounding box center [775, 470] width 19 height 19
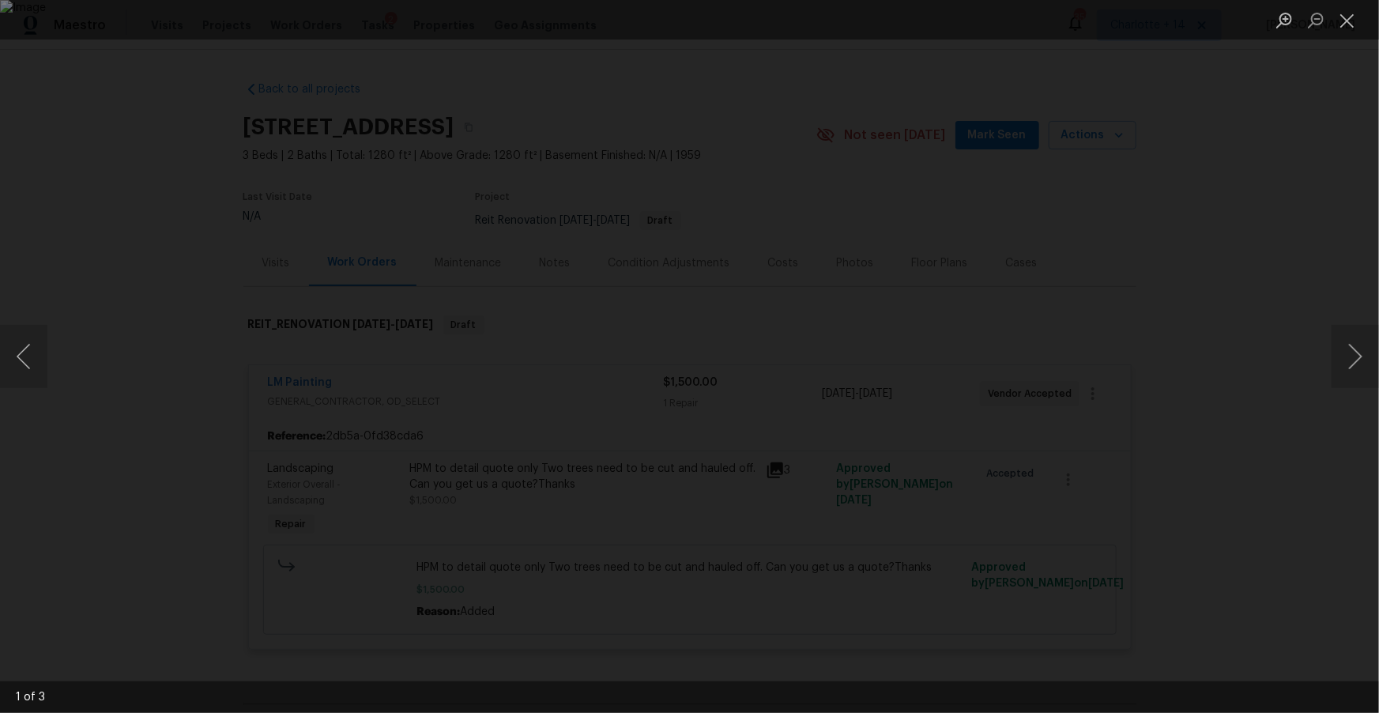
click at [1231, 342] on div "Lightbox" at bounding box center [689, 356] width 1379 height 713
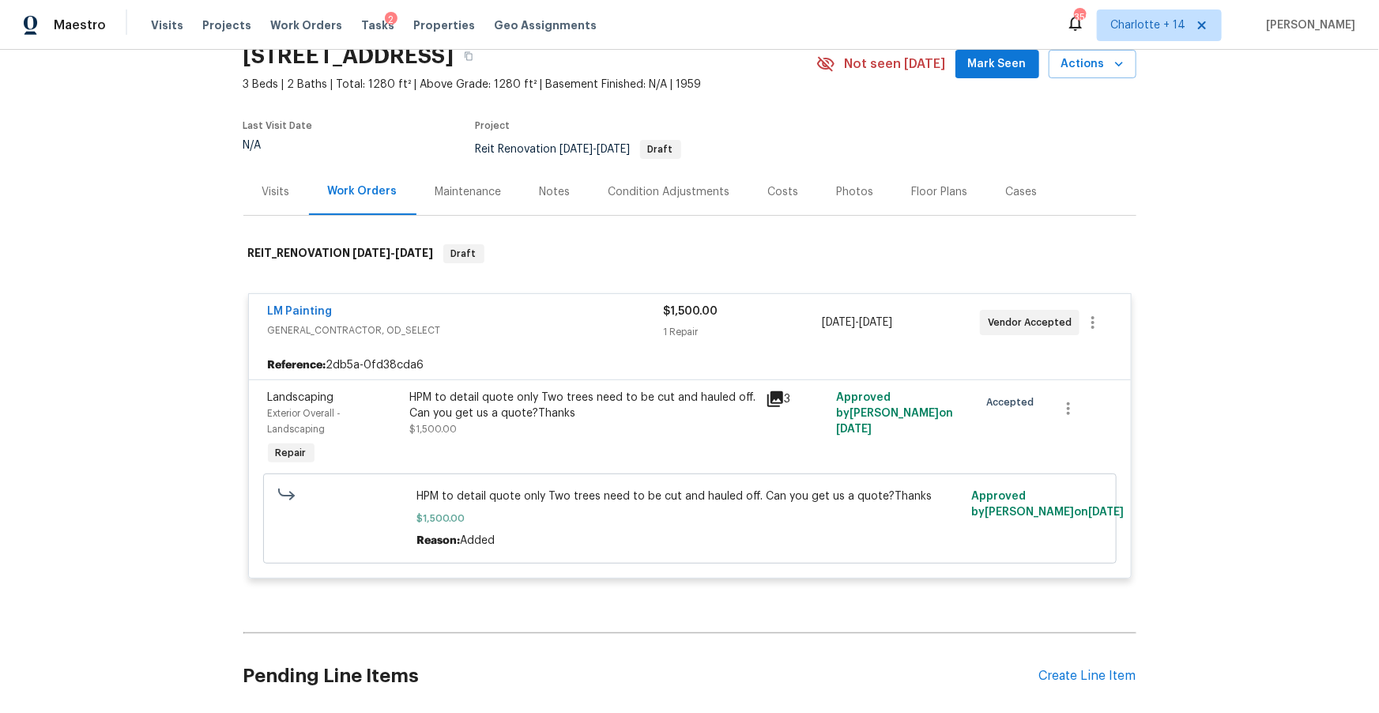
scroll to position [58, 0]
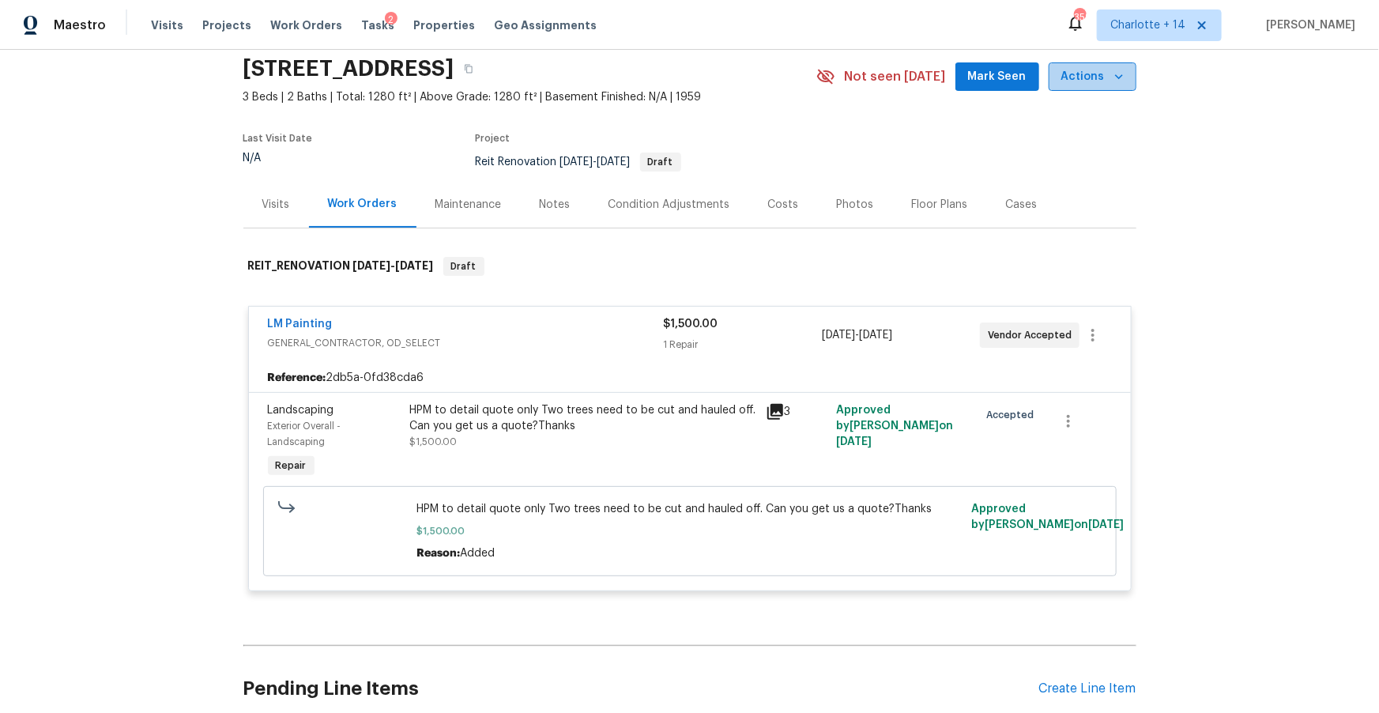
click at [1099, 77] on span "Actions" at bounding box center [1092, 77] width 62 height 20
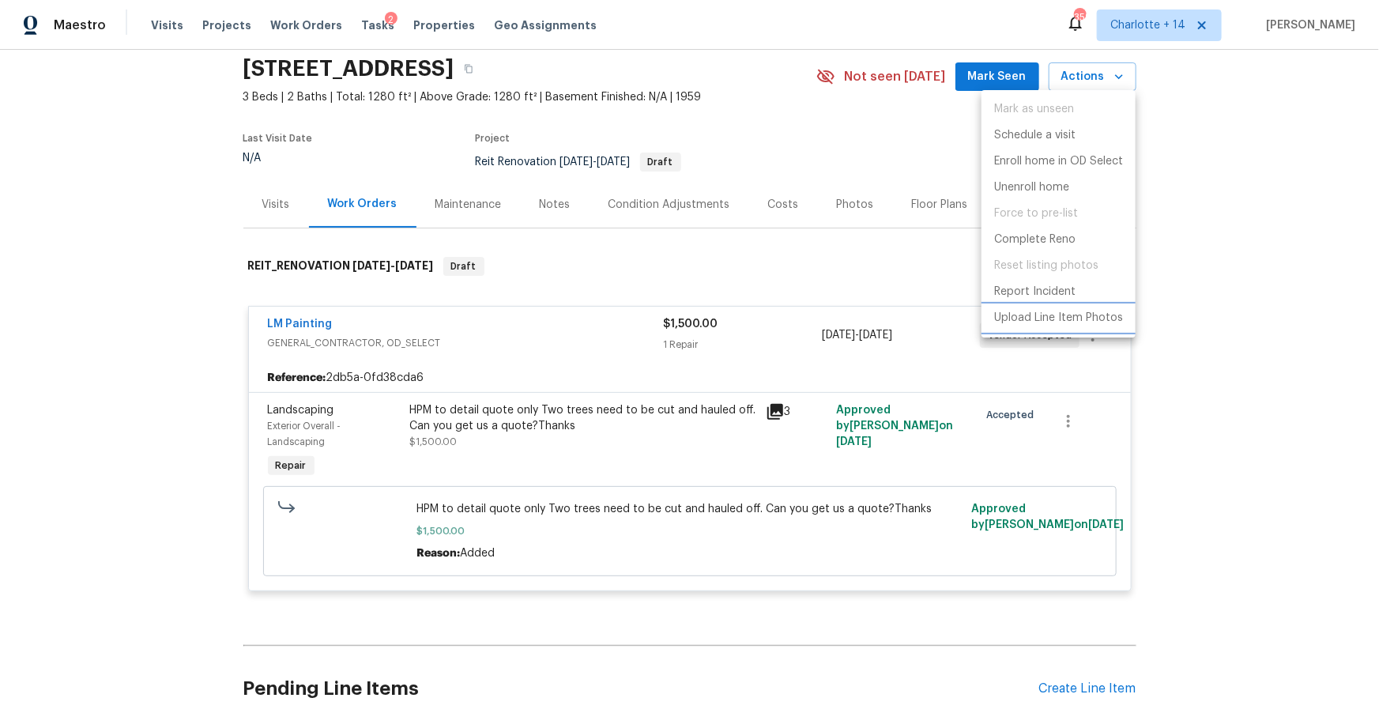
click at [1046, 319] on p "Upload Line Item Photos" at bounding box center [1058, 318] width 129 height 17
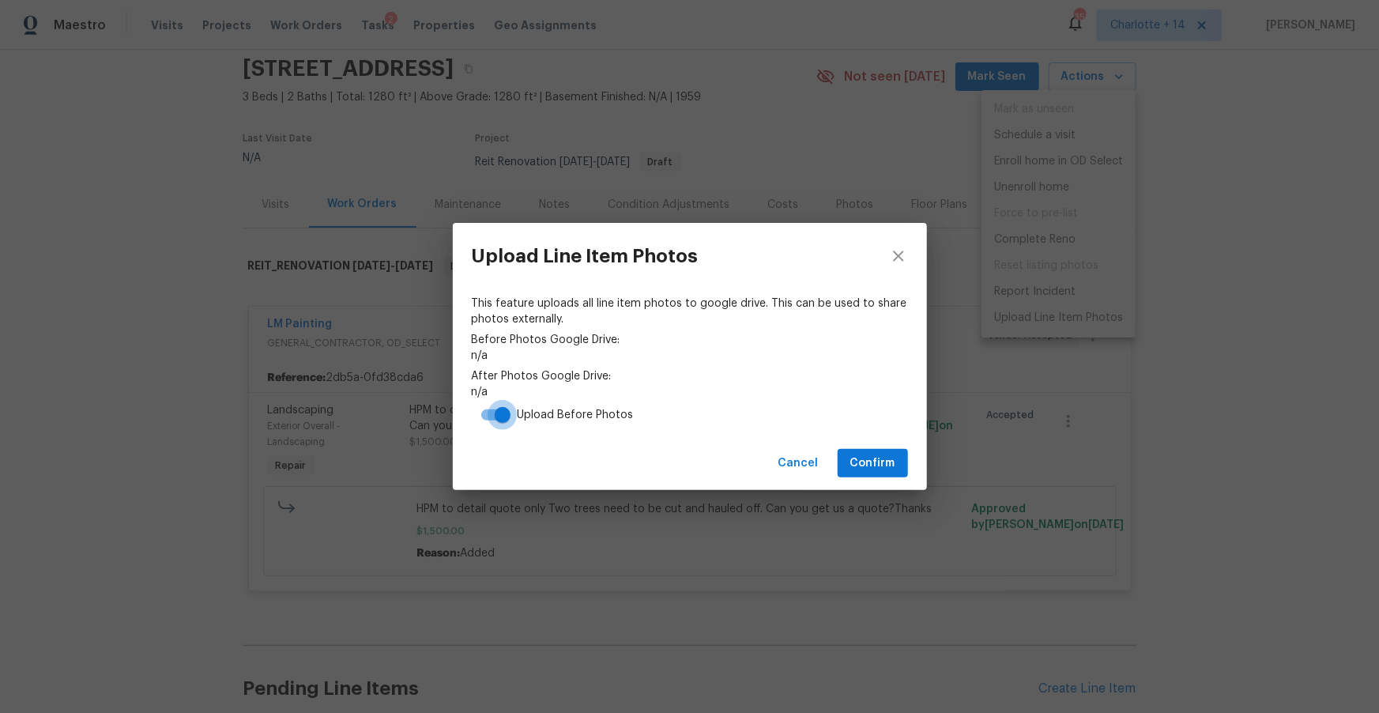
click at [488, 414] on input "checkbox" at bounding box center [503, 415] width 90 height 30
checkbox input "false"
click at [883, 464] on span "Confirm" at bounding box center [872, 464] width 45 height 20
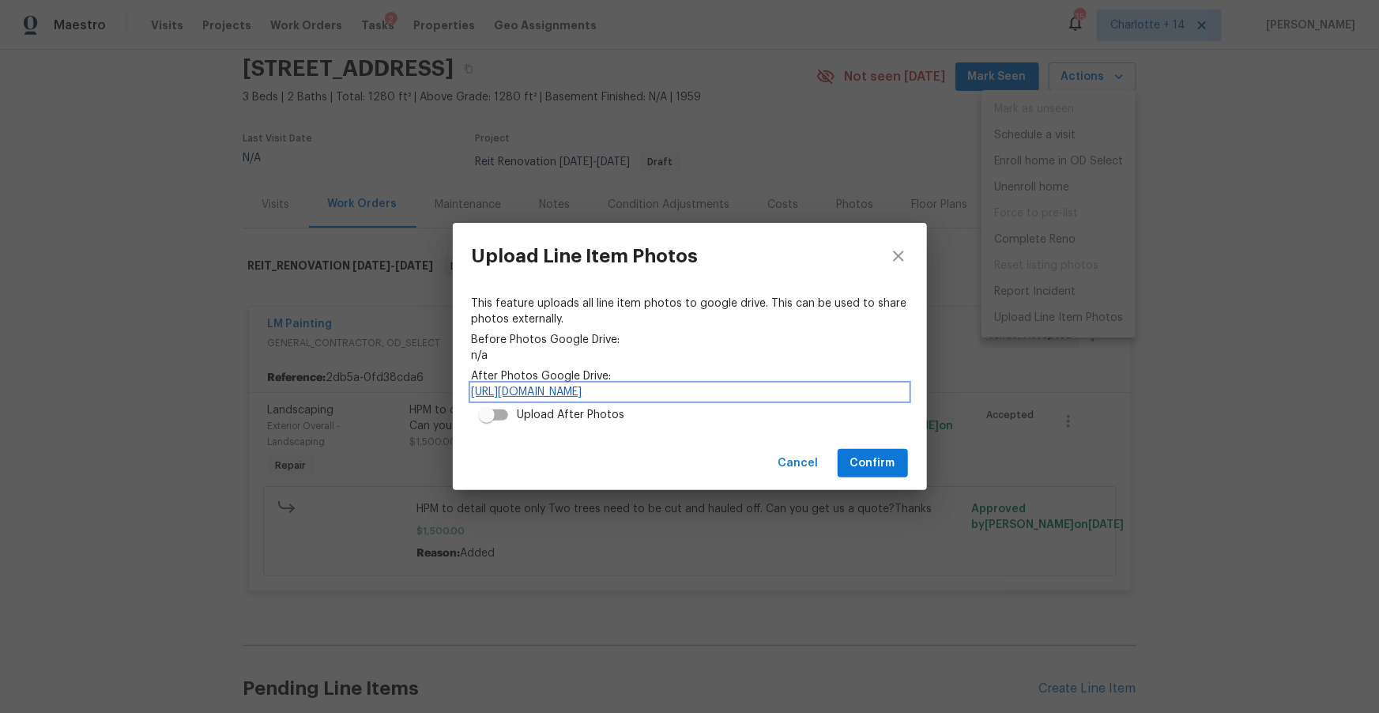
click at [573, 395] on link "https://drive.google.com/drive/folders/1RIScTstVeSiZayJOxyIzgymiQoALPn6i" at bounding box center [690, 392] width 436 height 16
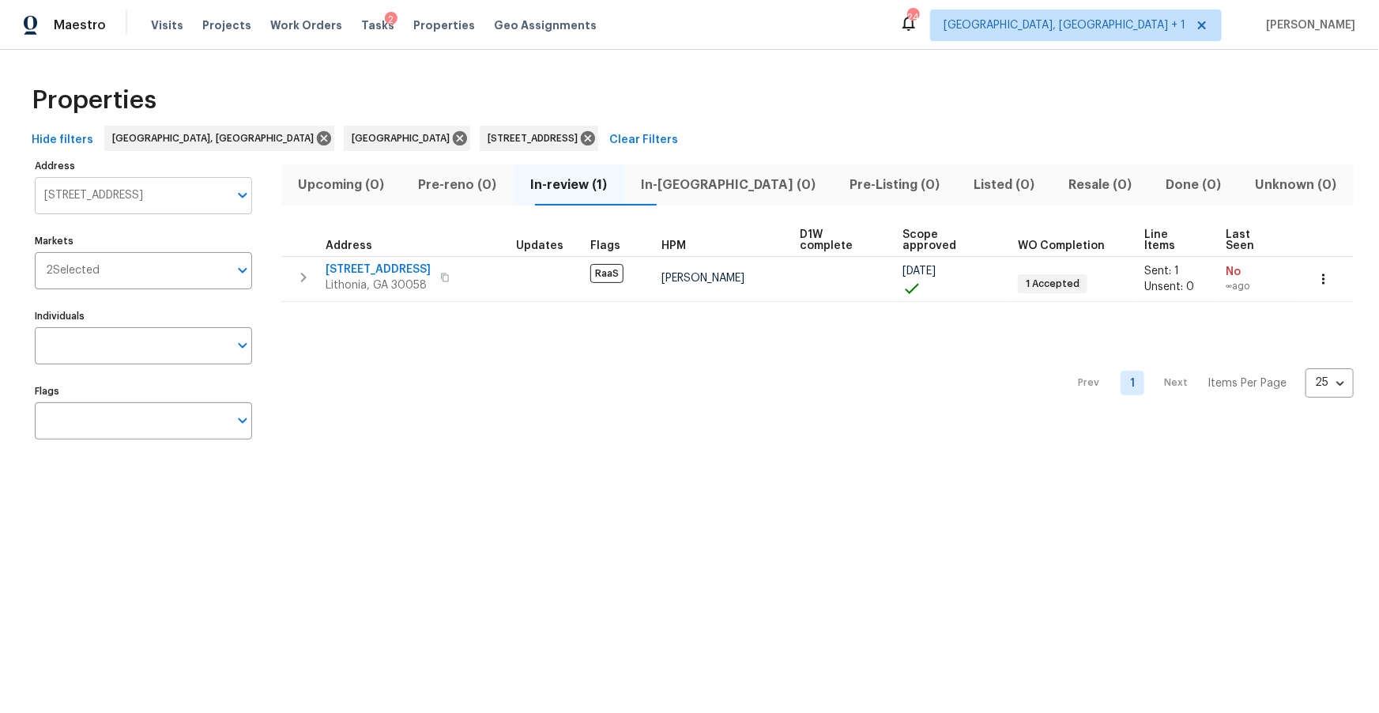
click at [210, 195] on input "[STREET_ADDRESS]" at bounding box center [132, 195] width 194 height 37
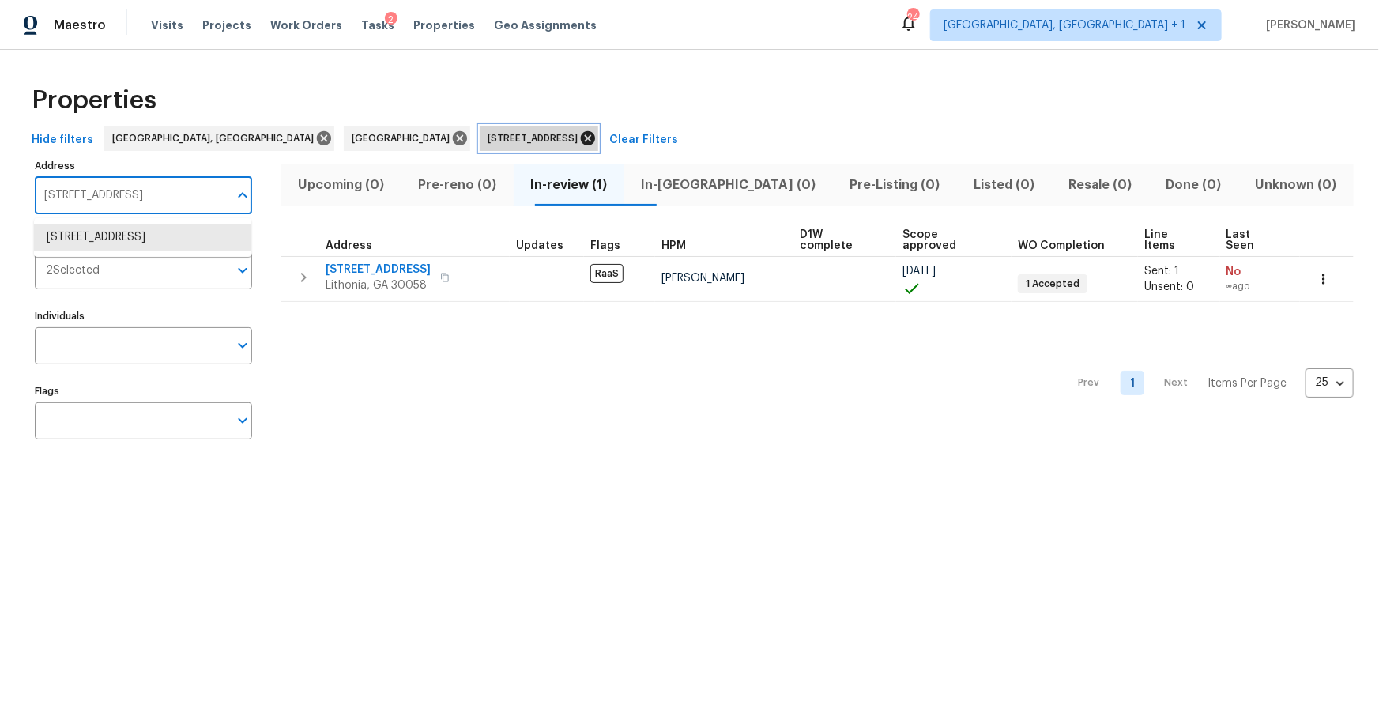
click at [581, 136] on icon at bounding box center [588, 138] width 14 height 14
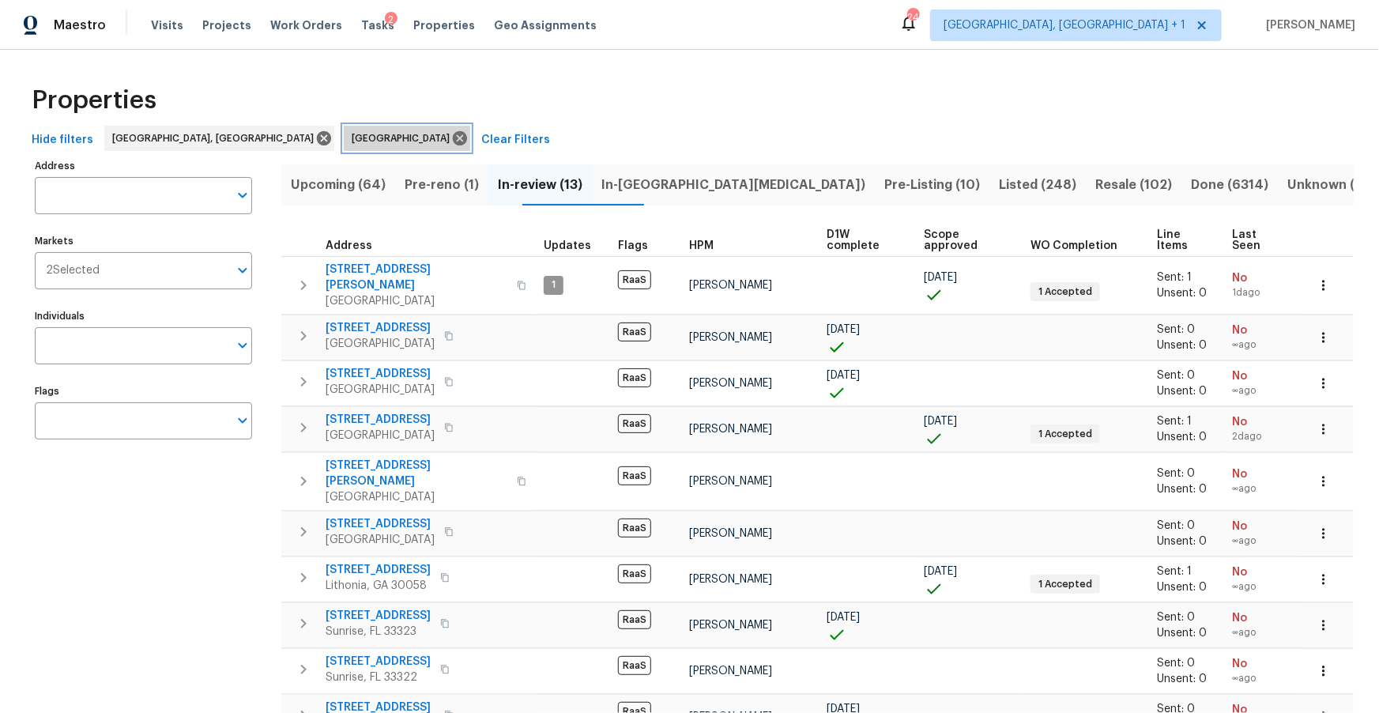
click at [453, 138] on icon at bounding box center [460, 138] width 14 height 14
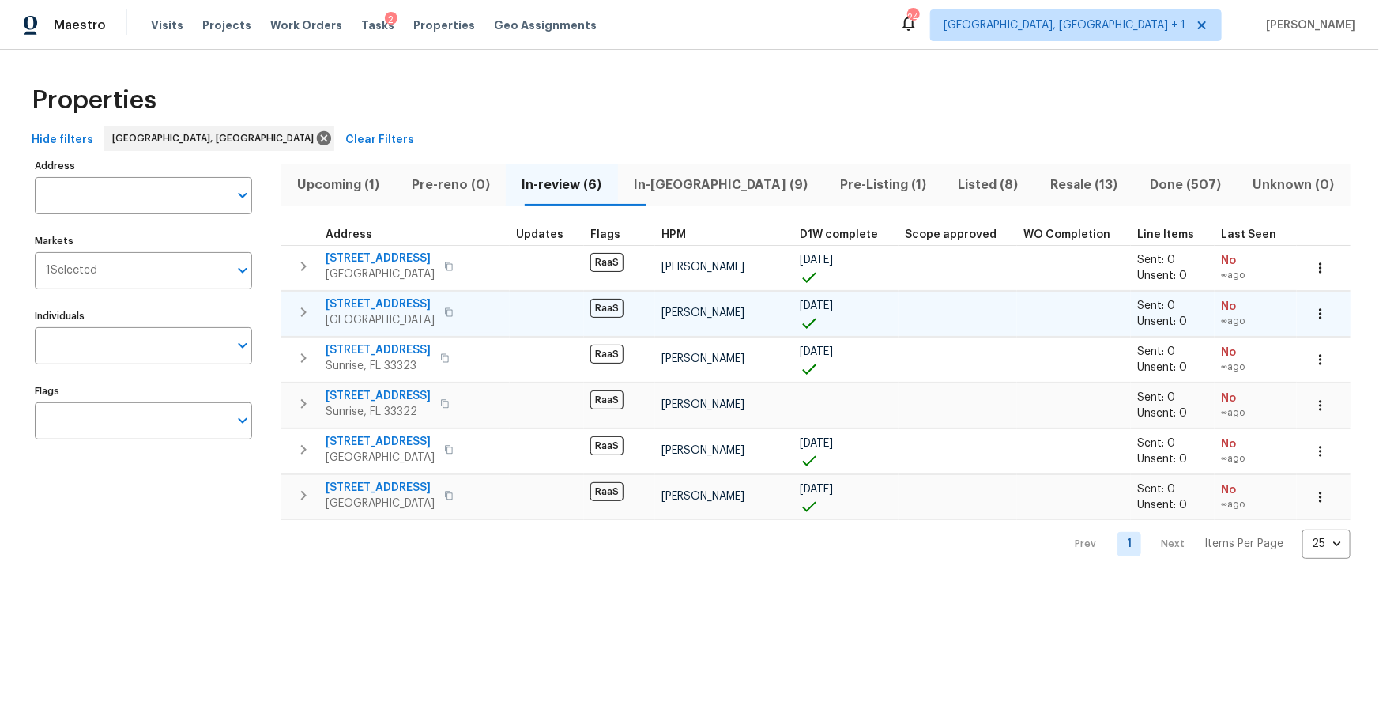
click at [393, 303] on span "[STREET_ADDRESS]" at bounding box center [380, 304] width 109 height 16
click at [718, 182] on span "In-[GEOGRAPHIC_DATA] (9)" at bounding box center [721, 185] width 187 height 22
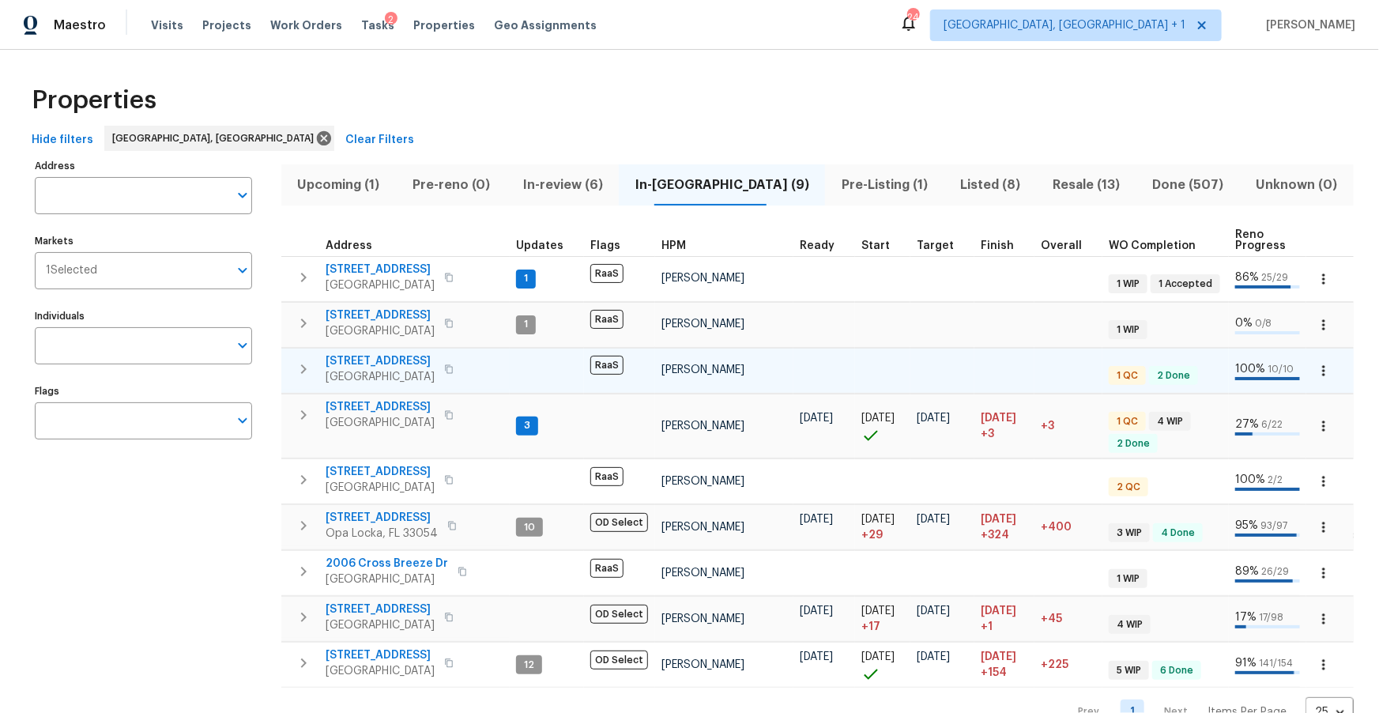
click at [425, 353] on span "[STREET_ADDRESS]" at bounding box center [380, 361] width 109 height 16
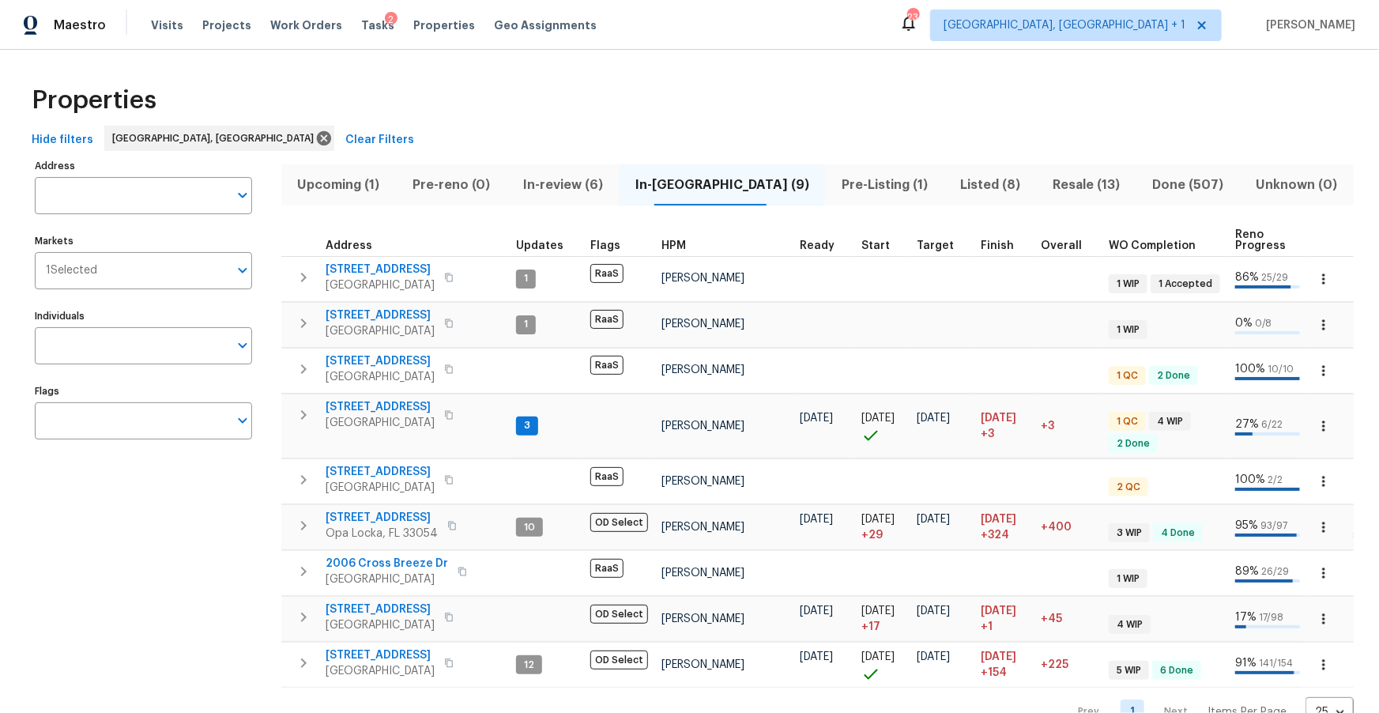
click at [574, 174] on span "In-review (6)" at bounding box center [562, 185] width 93 height 22
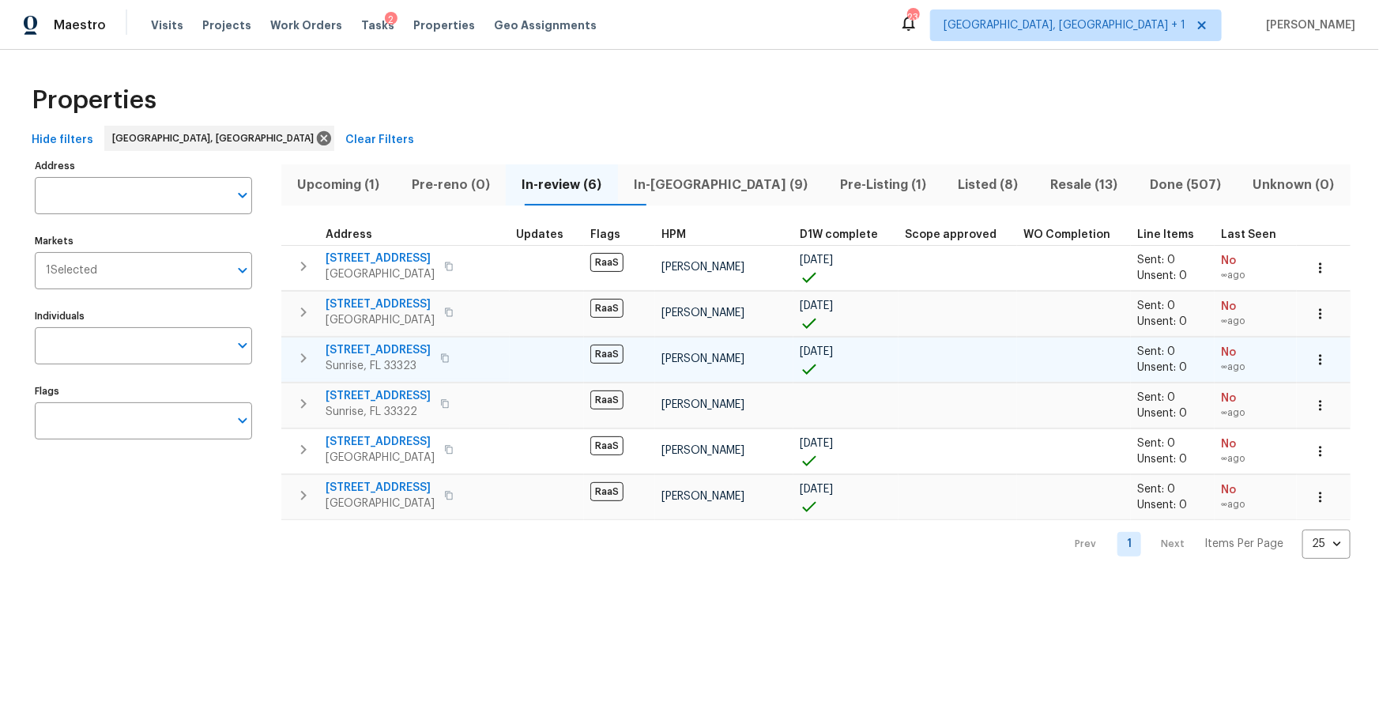
click at [398, 353] on span "[STREET_ADDRESS]" at bounding box center [378, 350] width 105 height 16
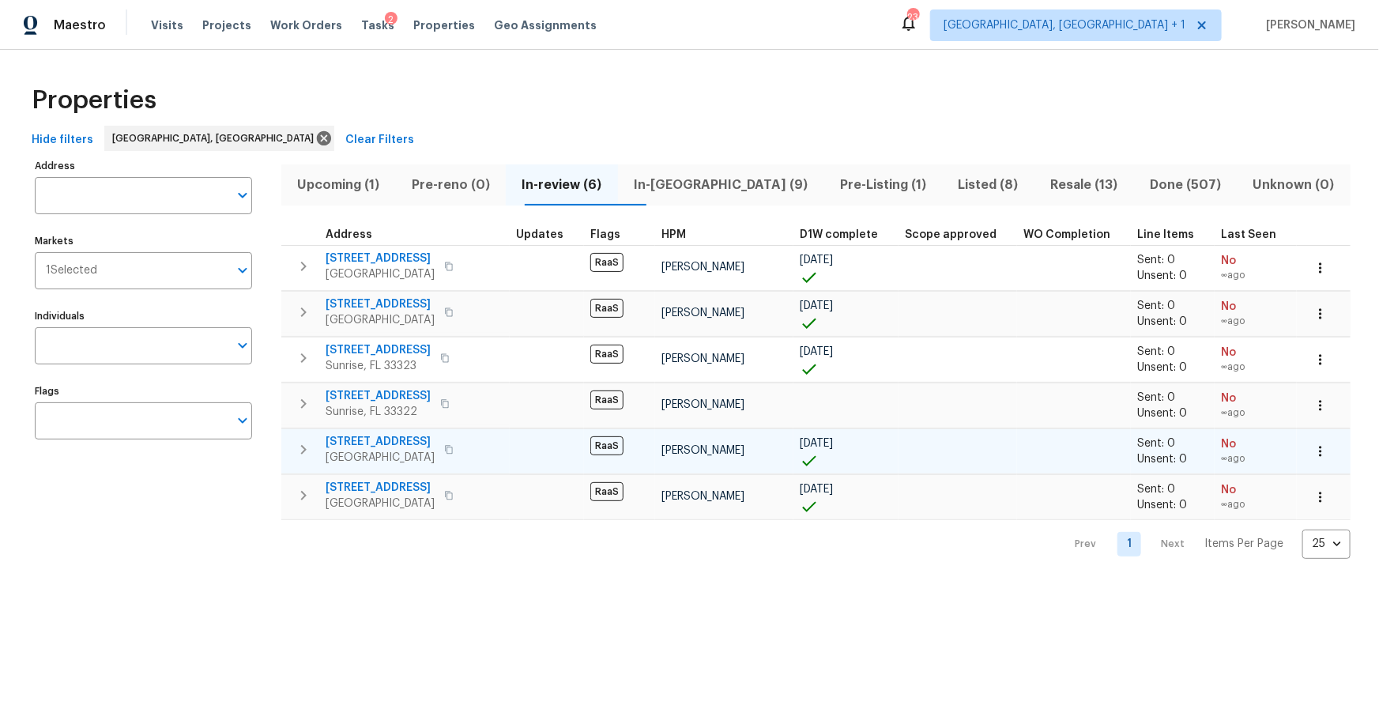
click at [372, 434] on span "[STREET_ADDRESS]" at bounding box center [380, 442] width 109 height 16
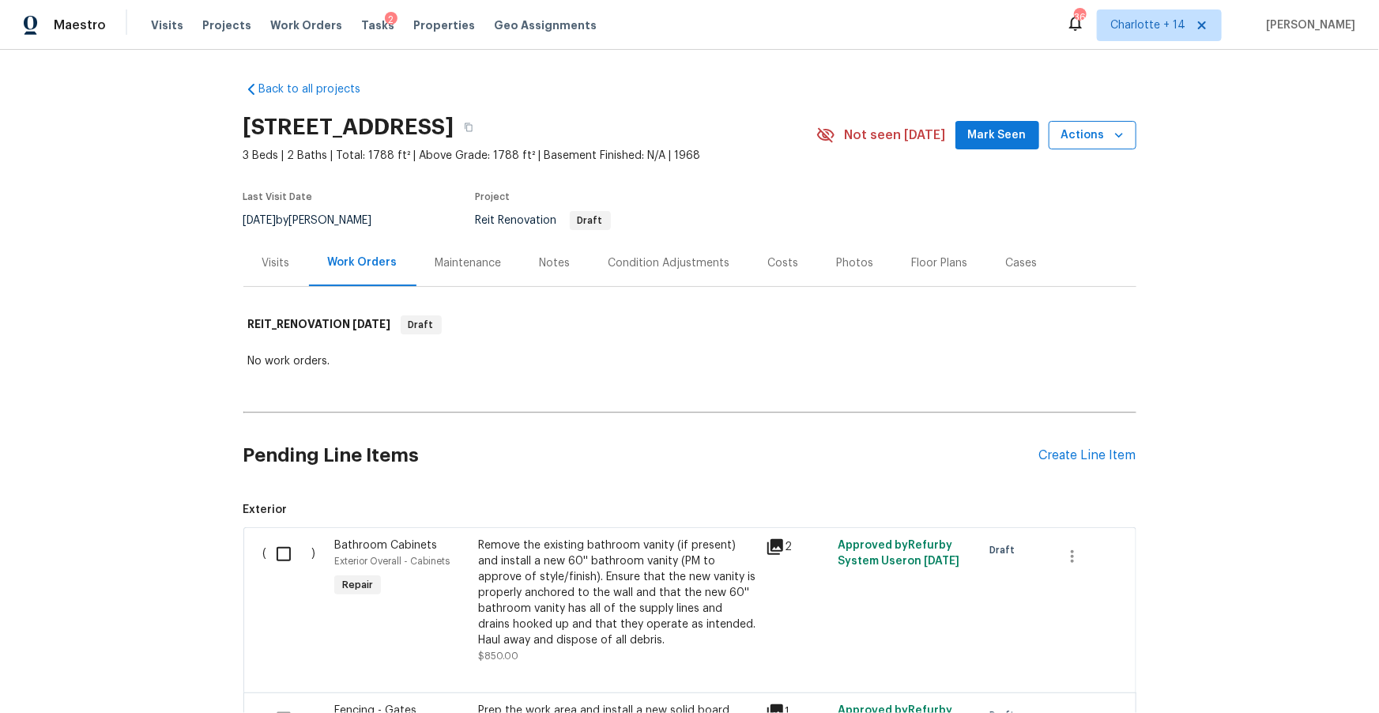
click at [1110, 139] on span "Actions" at bounding box center [1092, 136] width 62 height 20
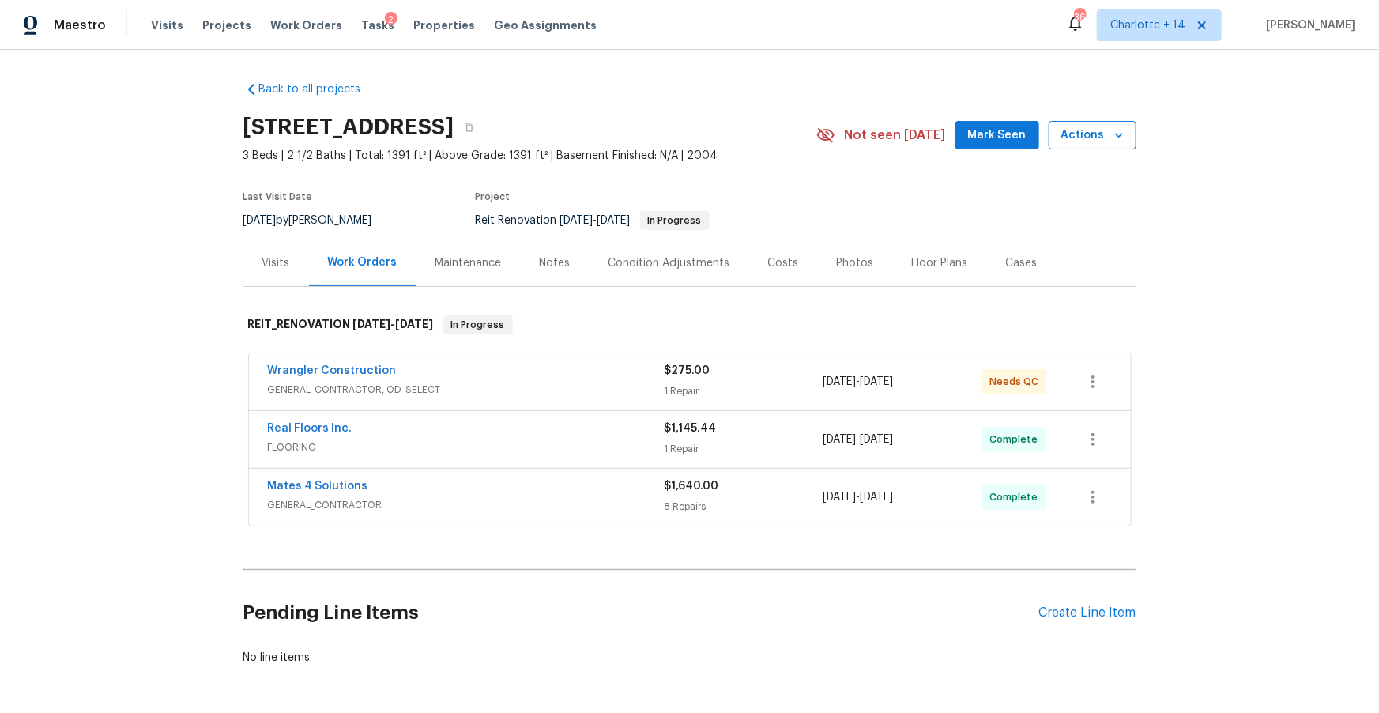
click at [1116, 138] on icon "button" at bounding box center [1119, 135] width 16 height 16
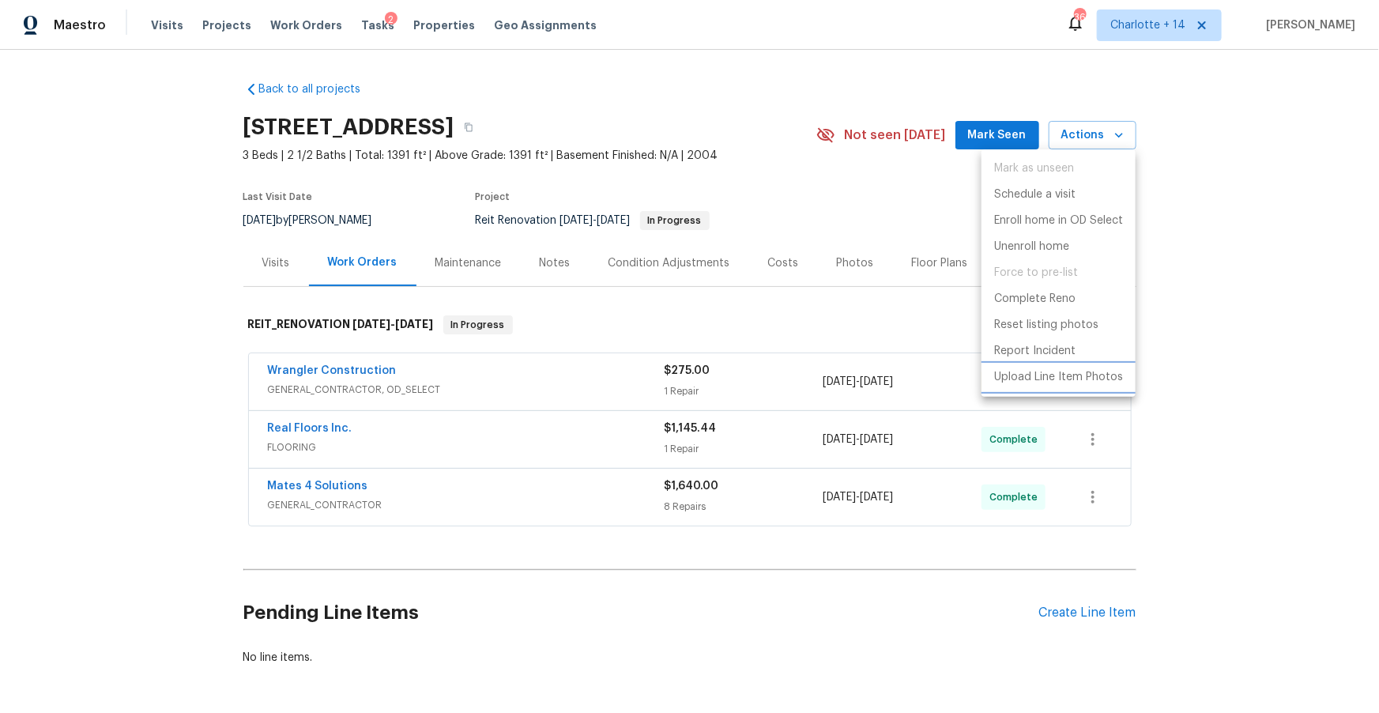
click at [1065, 381] on p "Upload Line Item Photos" at bounding box center [1058, 377] width 129 height 17
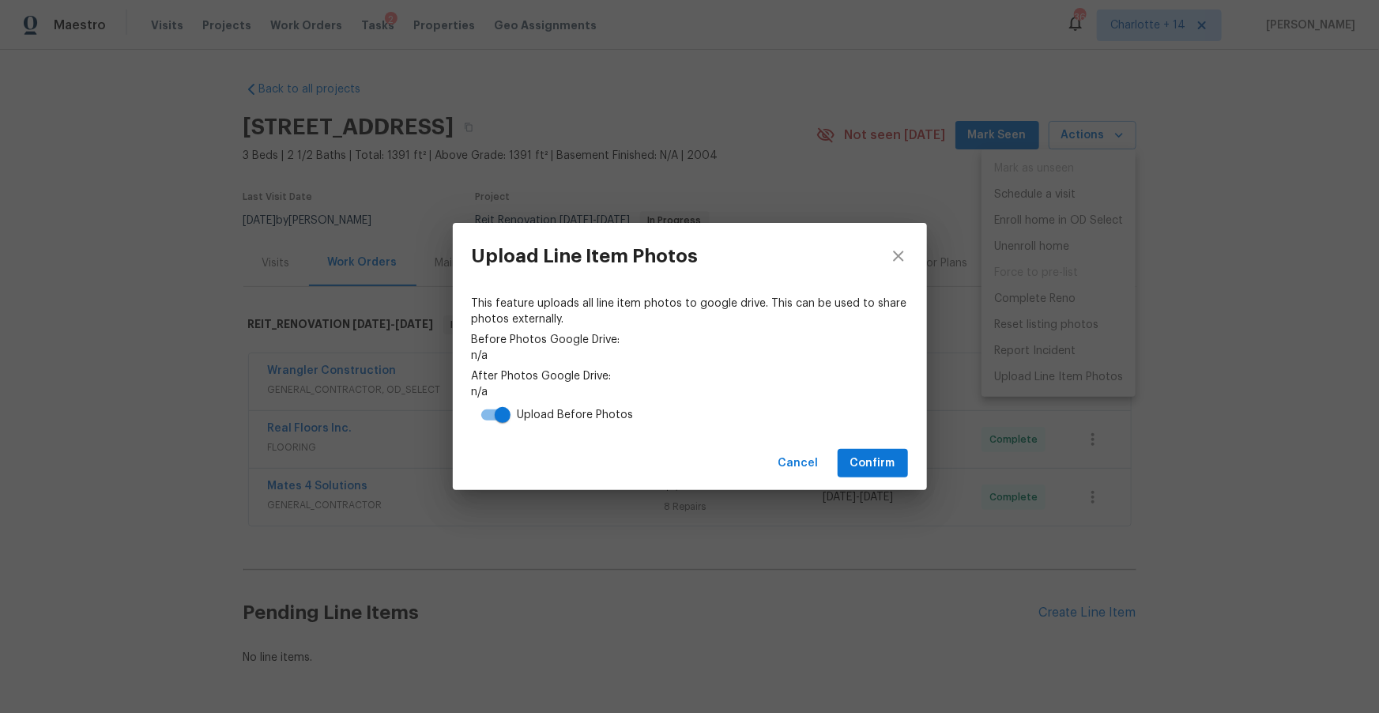
click at [488, 410] on input "checkbox" at bounding box center [503, 415] width 90 height 30
checkbox input "false"
click at [867, 463] on span "Confirm" at bounding box center [872, 464] width 45 height 20
click at [745, 390] on link "https://drive.google.com/drive/folders/16DqtpJ4wODVUfQqGsHqMCQAiKvwfkLvh" at bounding box center [690, 392] width 436 height 16
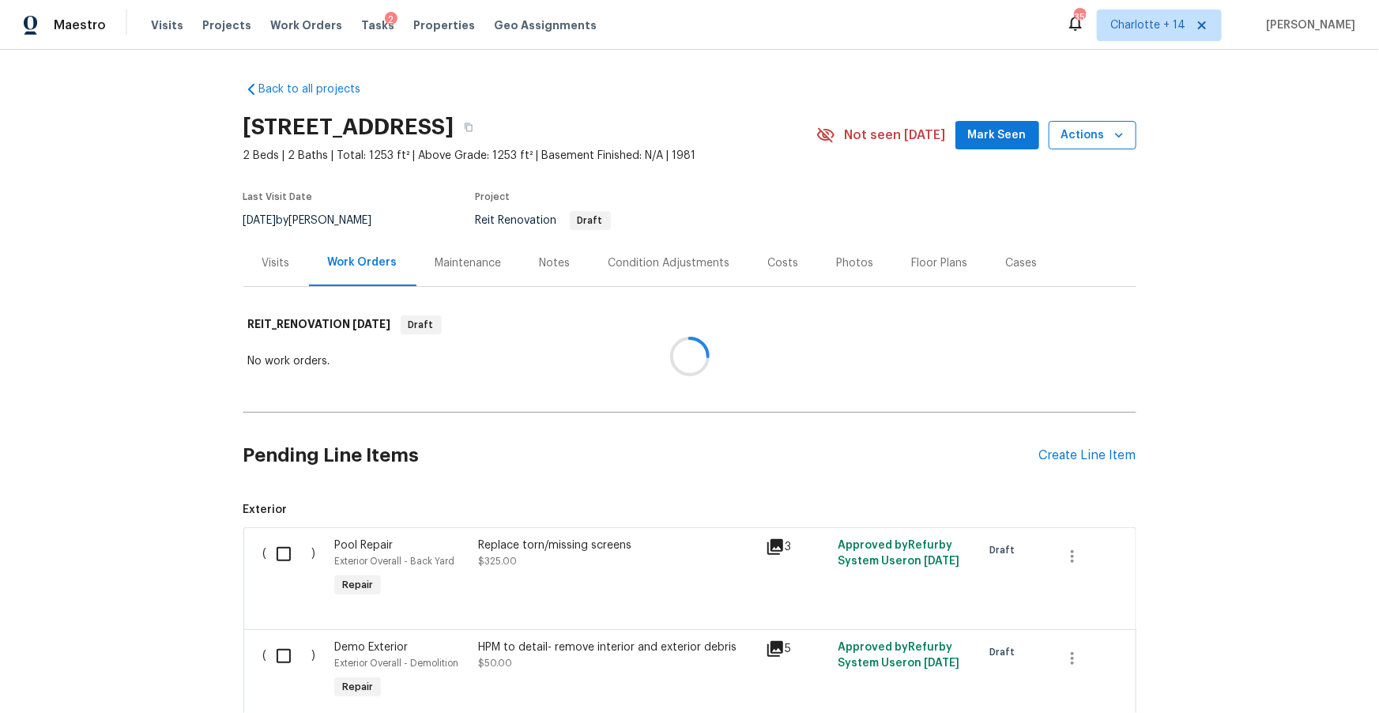
click at [1111, 137] on icon "button" at bounding box center [1119, 135] width 16 height 16
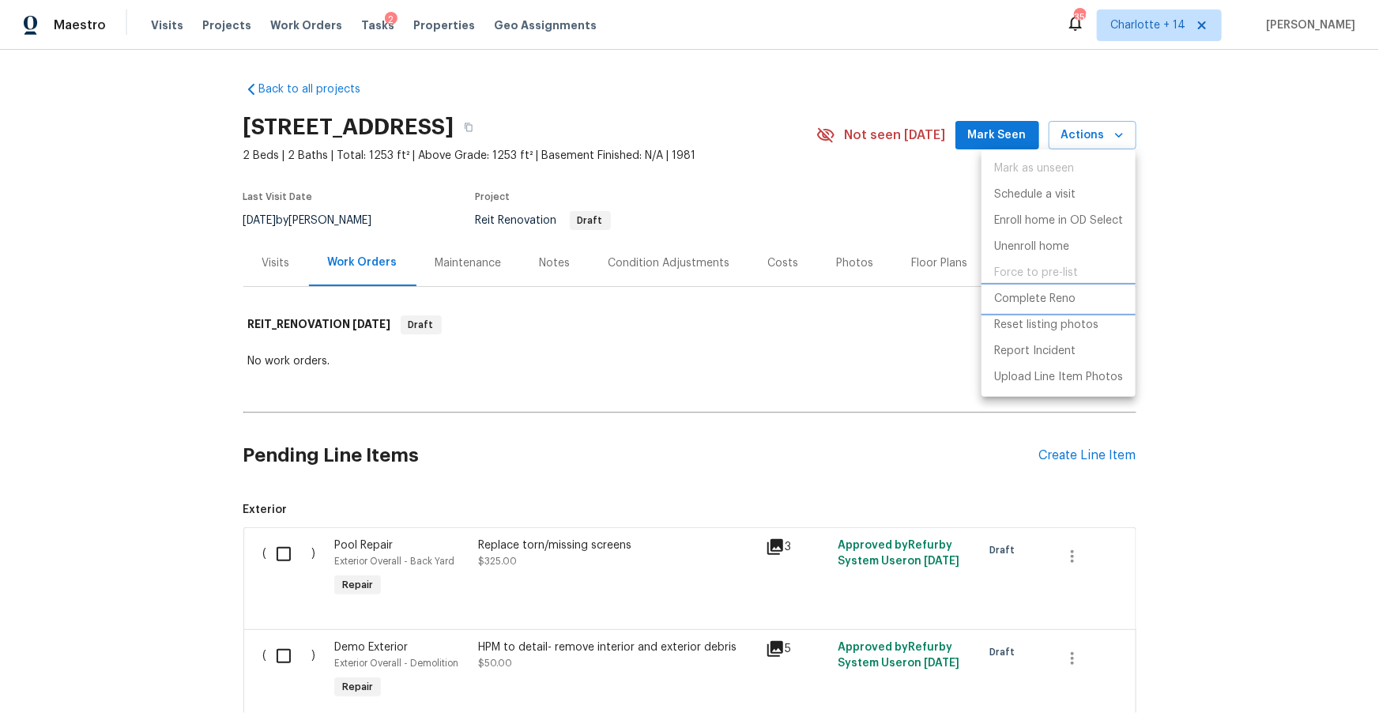
click at [1032, 302] on p "Complete Reno" at bounding box center [1034, 299] width 81 height 17
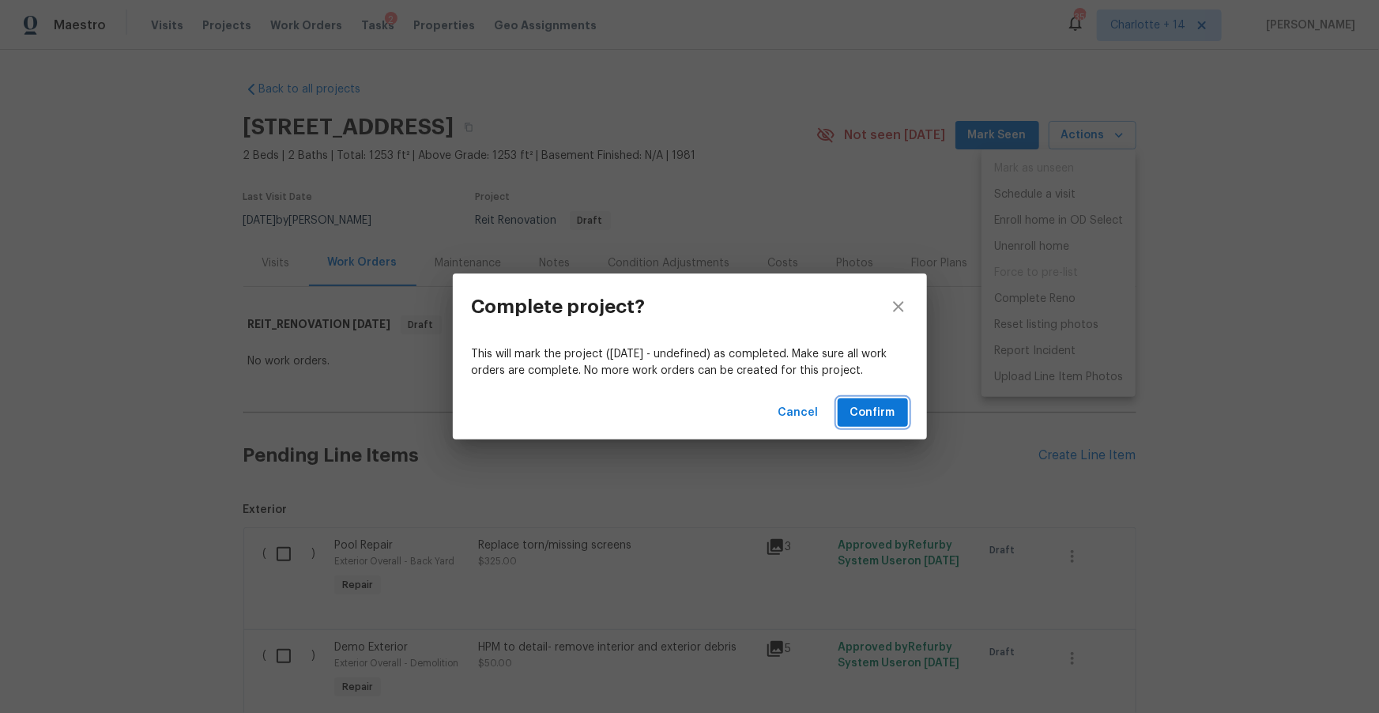
drag, startPoint x: 883, startPoint y: 417, endPoint x: 891, endPoint y: 392, distance: 26.5
click at [883, 417] on span "Confirm" at bounding box center [872, 413] width 45 height 20
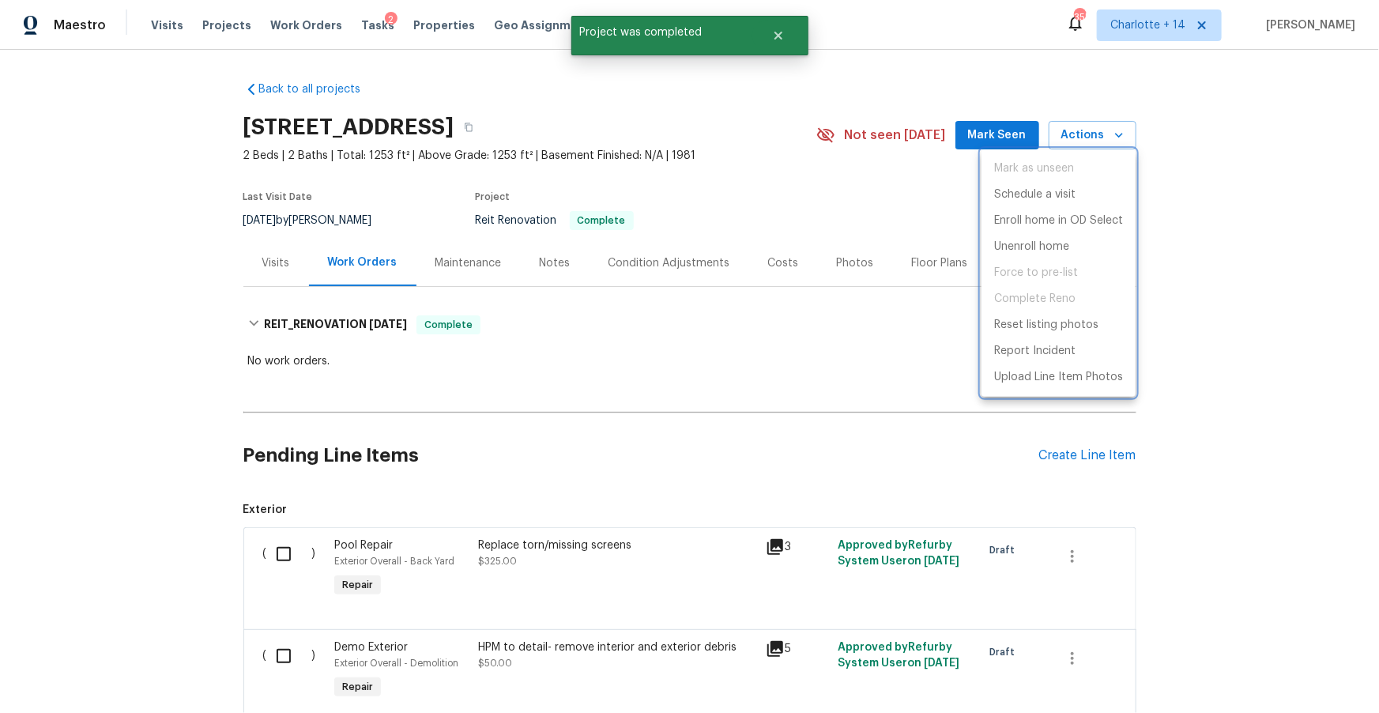
click at [780, 38] on div at bounding box center [689, 356] width 1379 height 713
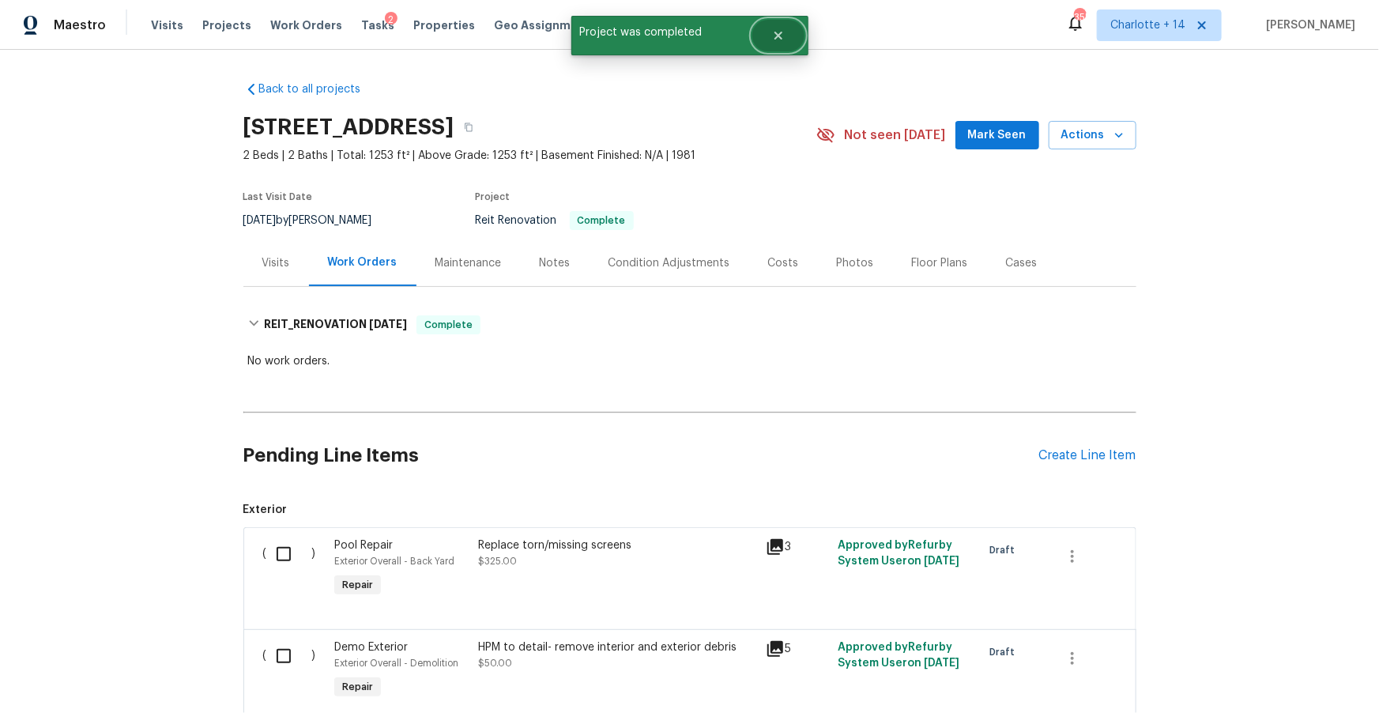
click at [776, 32] on icon "Close" at bounding box center [778, 35] width 13 height 13
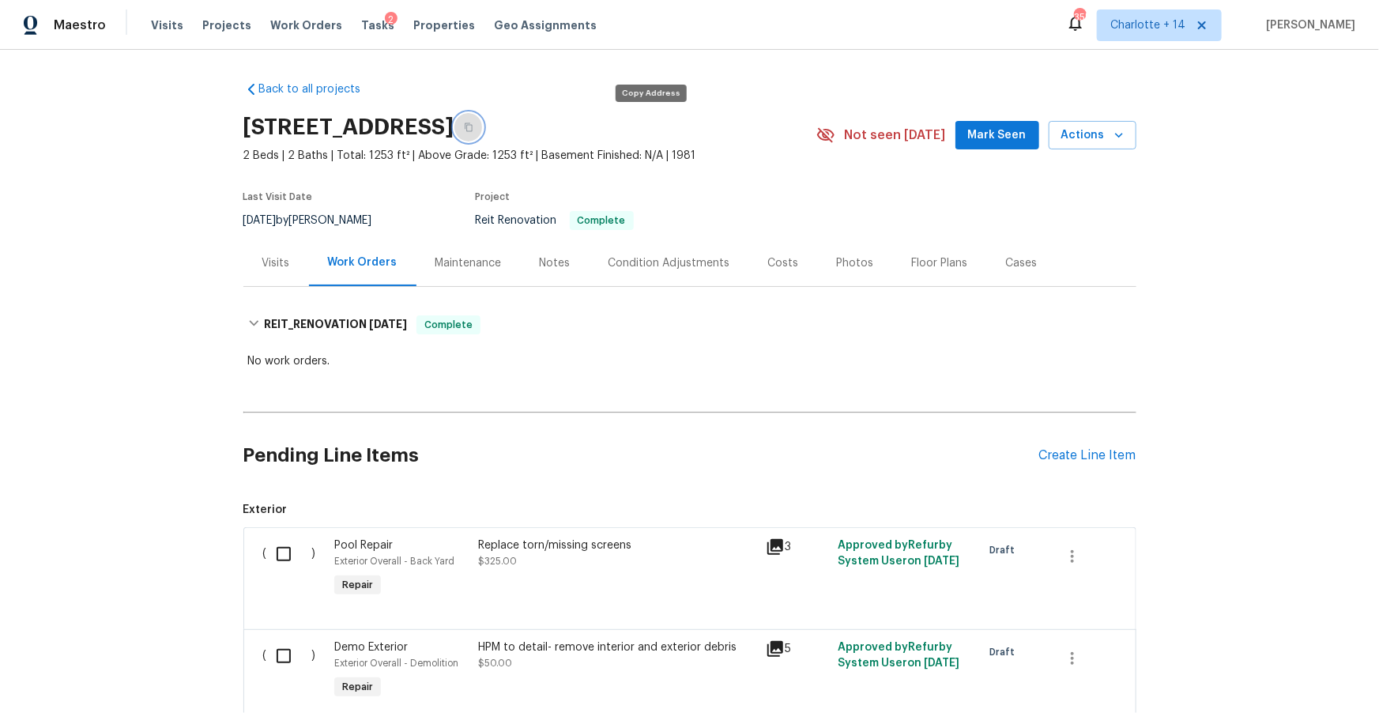
click at [473, 123] on icon "button" at bounding box center [468, 127] width 9 height 9
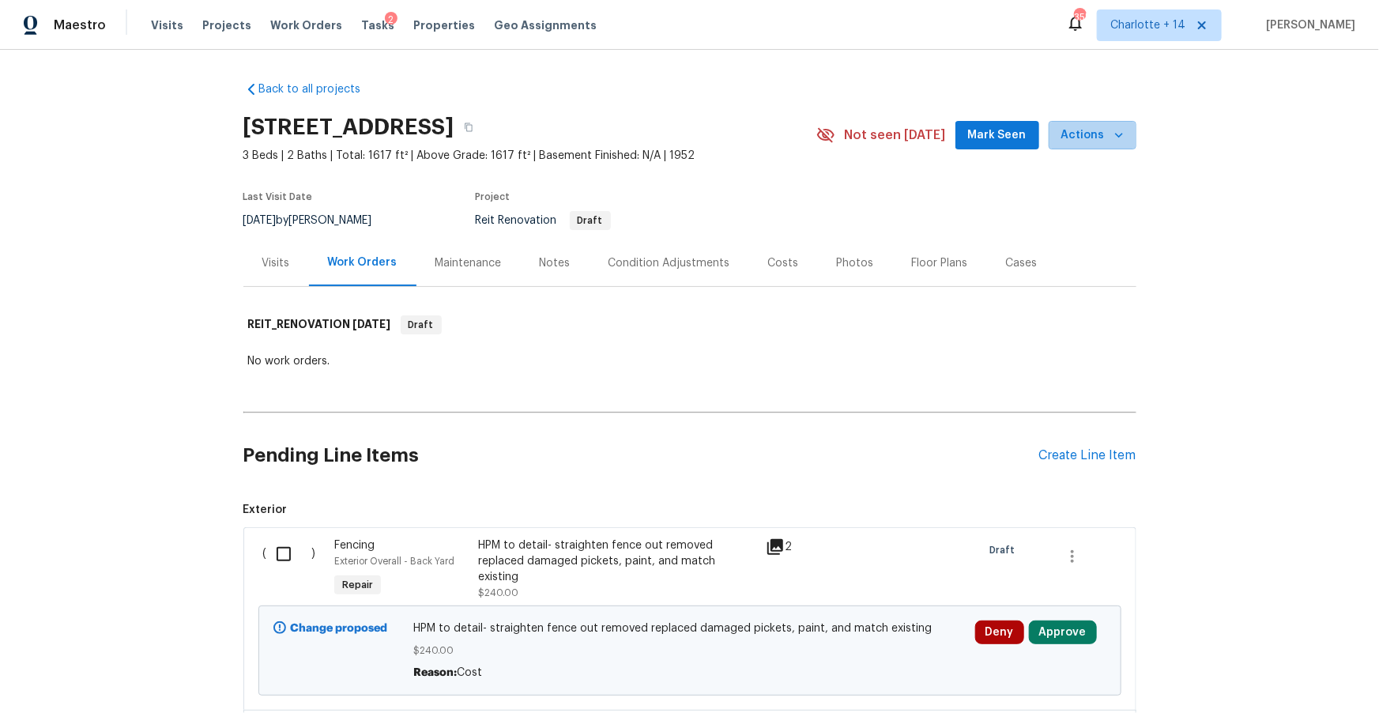
click at [1110, 147] on button "Actions" at bounding box center [1093, 135] width 88 height 29
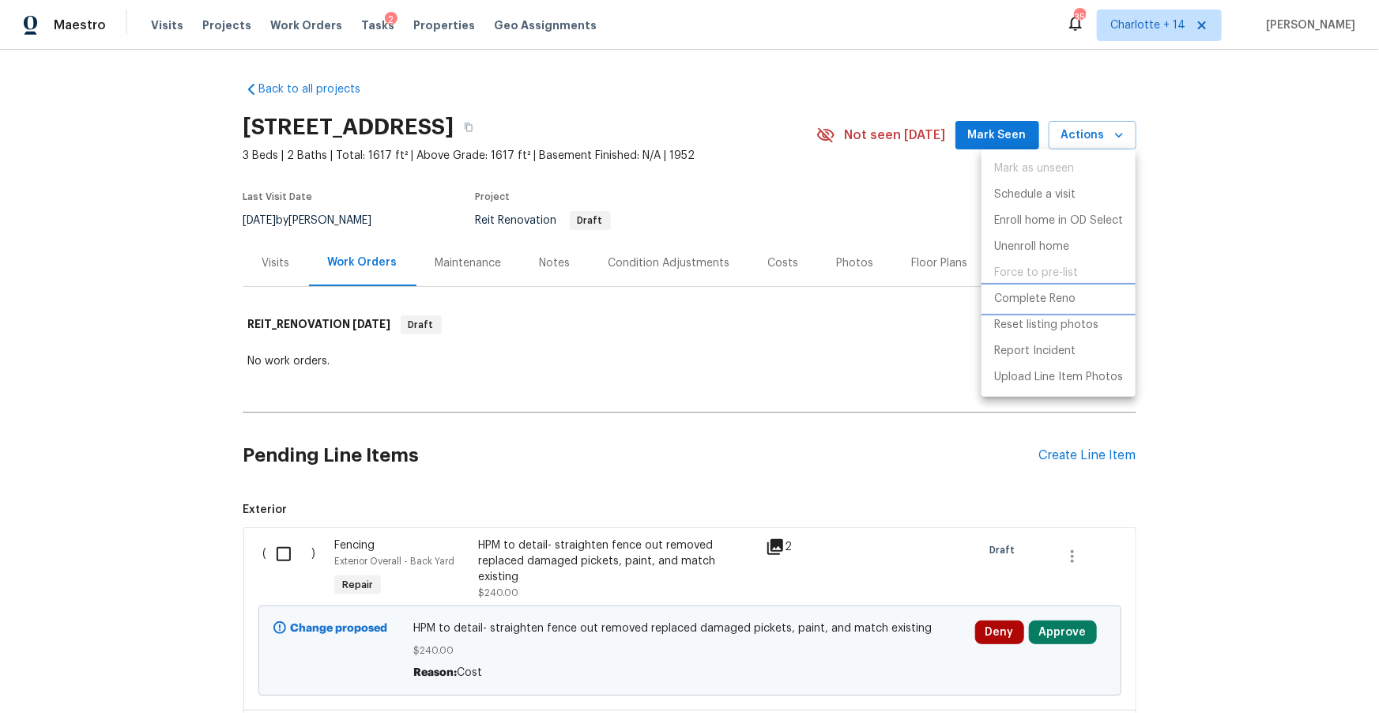
click at [1041, 292] on p "Complete Reno" at bounding box center [1034, 299] width 81 height 17
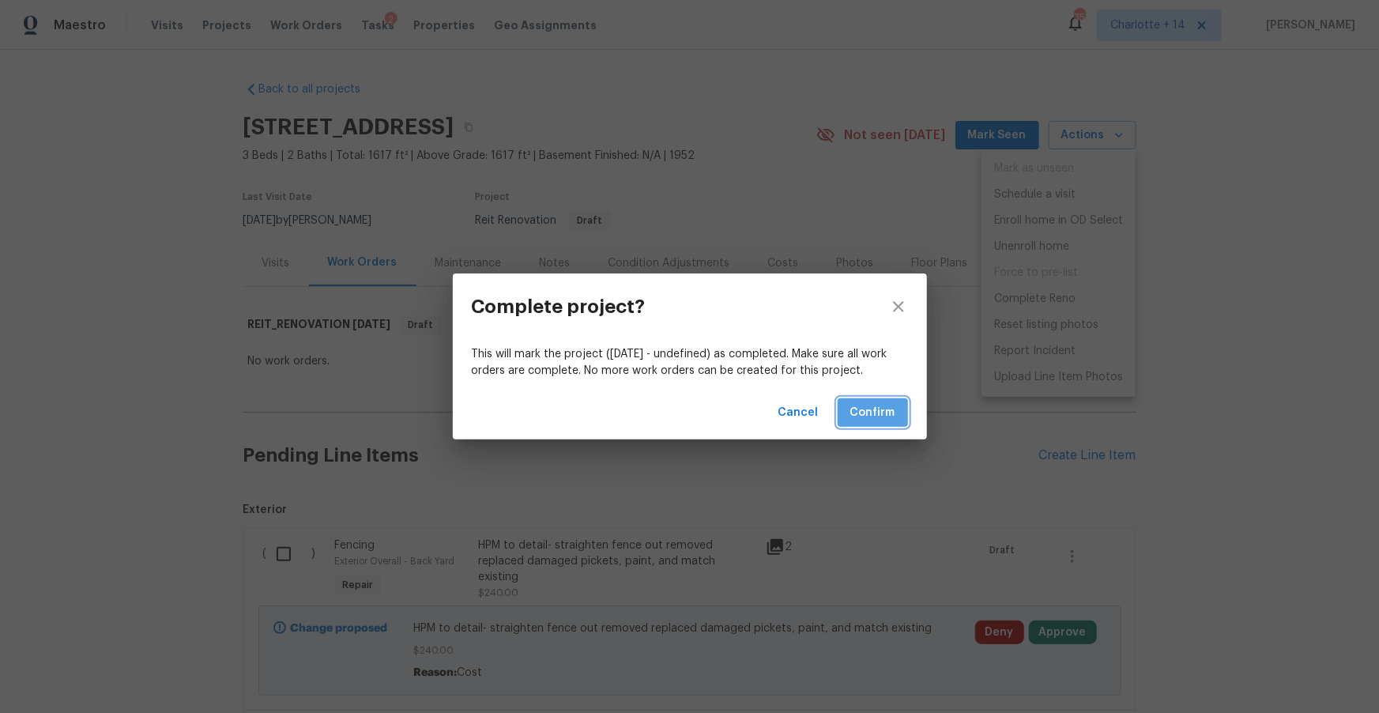
click at [854, 420] on span "Confirm" at bounding box center [872, 413] width 45 height 20
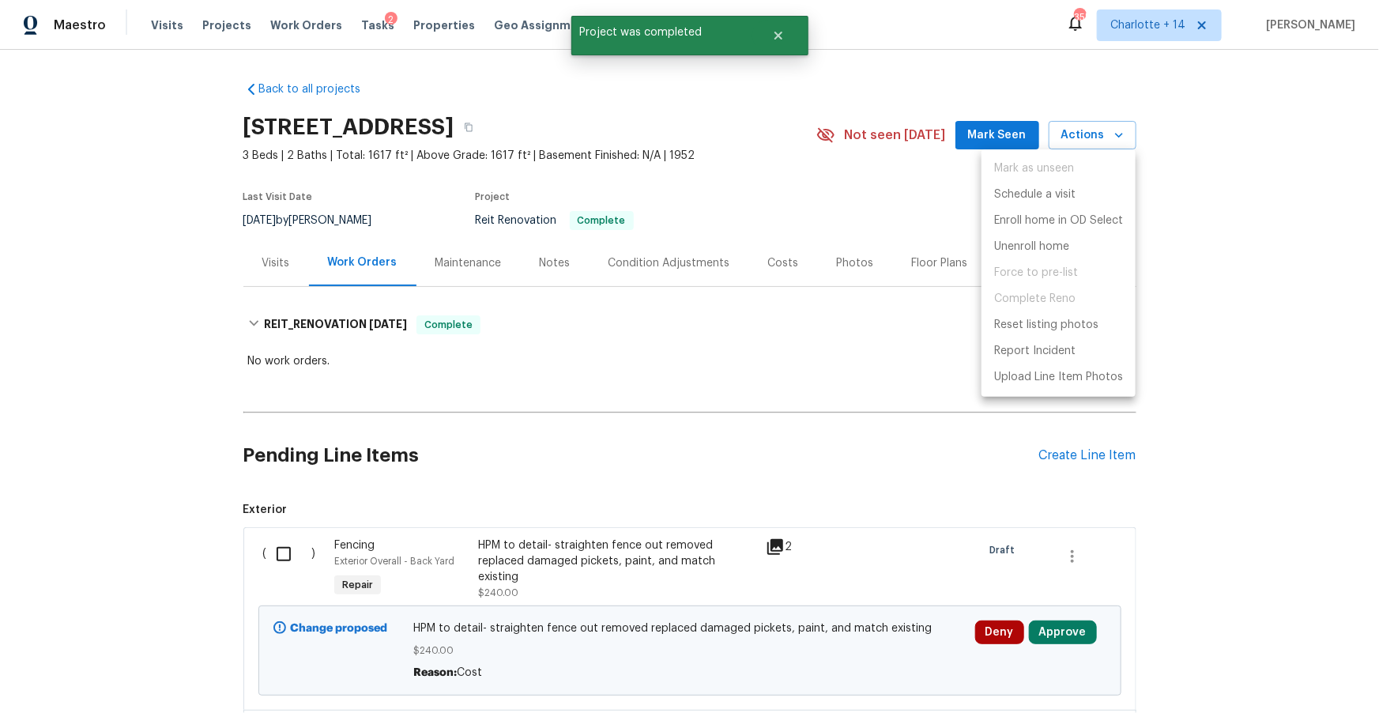
click at [693, 123] on div at bounding box center [689, 356] width 1379 height 713
click at [695, 125] on div "Mark as unseen Schedule a visit Enroll home in OD Select Unenroll home Force to…" at bounding box center [689, 356] width 1379 height 713
